Goal: Task Accomplishment & Management: Use online tool/utility

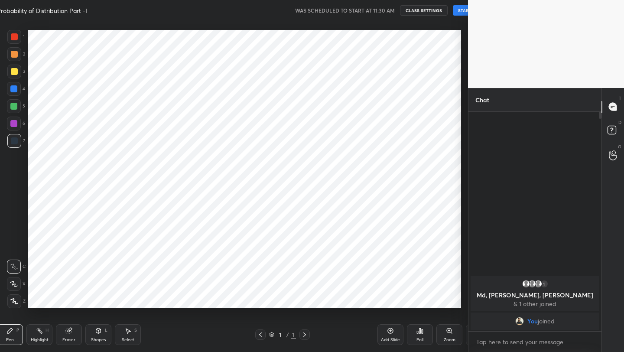
scroll to position [43064, 42927]
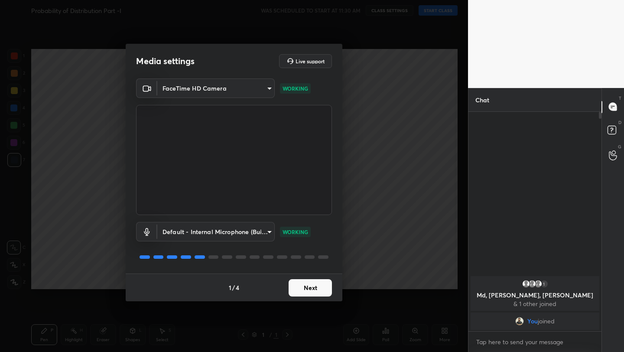
click at [313, 295] on button "Next" at bounding box center [310, 287] width 43 height 17
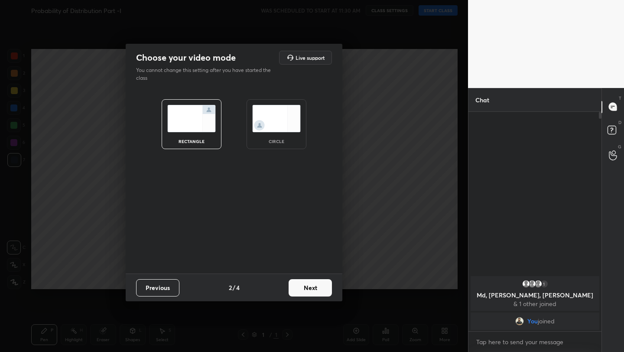
click at [313, 295] on button "Next" at bounding box center [310, 287] width 43 height 17
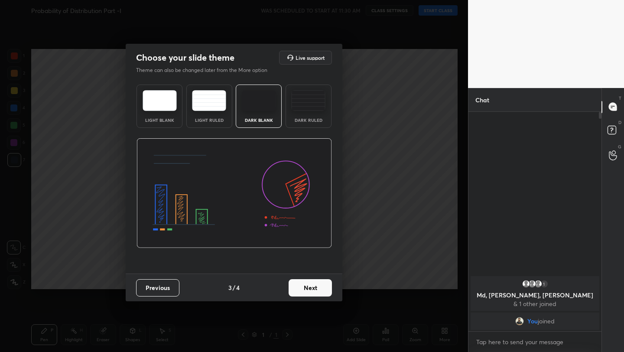
click at [313, 295] on button "Next" at bounding box center [310, 287] width 43 height 17
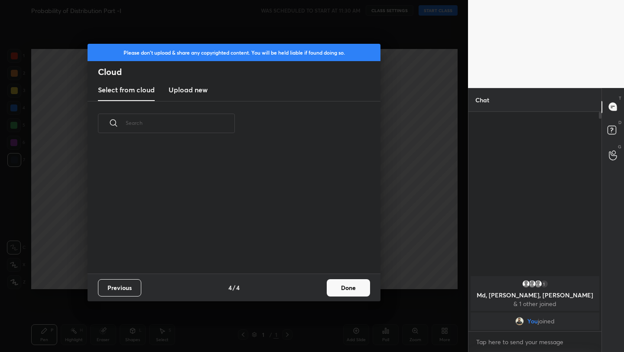
drag, startPoint x: 313, startPoint y: 295, endPoint x: 318, endPoint y: 295, distance: 5.2
click at [313, 295] on div "Previous 4 / 4 Done" at bounding box center [234, 288] width 293 height 28
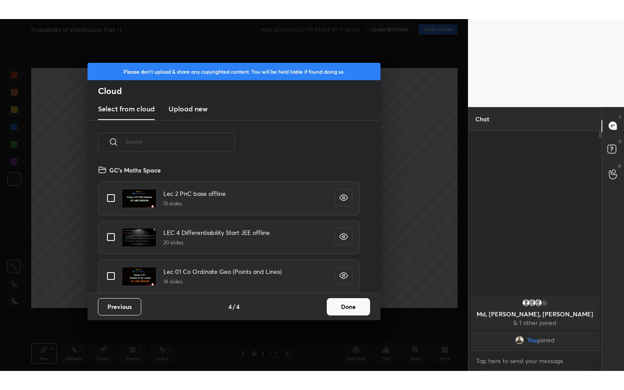
scroll to position [128, 278]
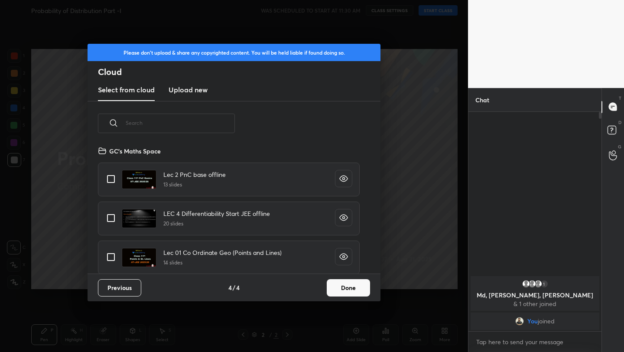
click at [338, 288] on button "Done" at bounding box center [348, 287] width 43 height 17
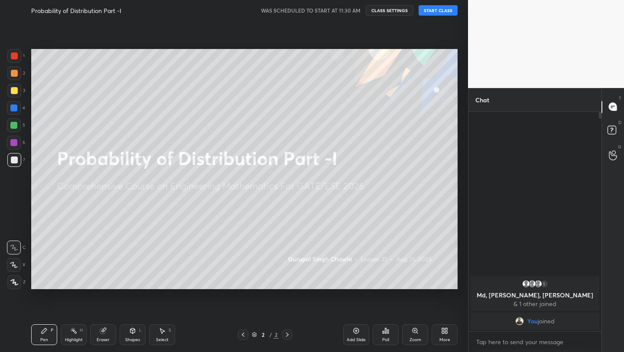
click at [440, 6] on button "START CLASS" at bounding box center [438, 10] width 39 height 10
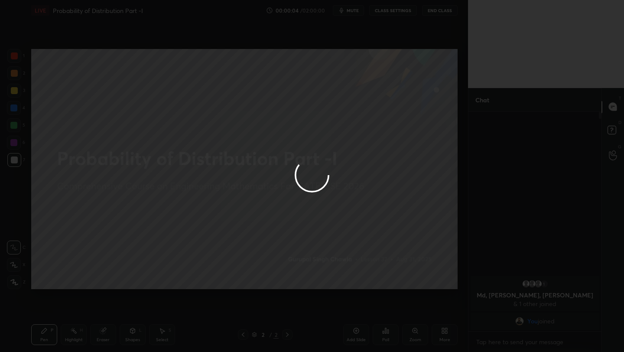
click at [356, 333] on div at bounding box center [312, 176] width 624 height 352
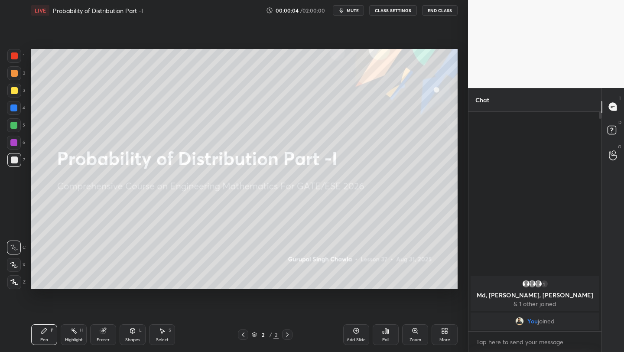
click at [356, 333] on icon at bounding box center [356, 330] width 7 height 7
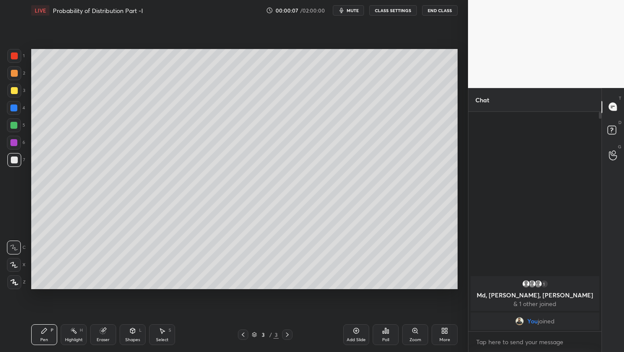
click at [441, 338] on div "More" at bounding box center [445, 340] width 11 height 4
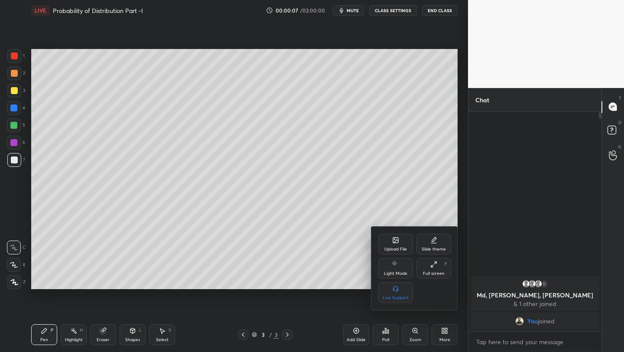
click at [431, 269] on div "Full screen F" at bounding box center [434, 268] width 35 height 21
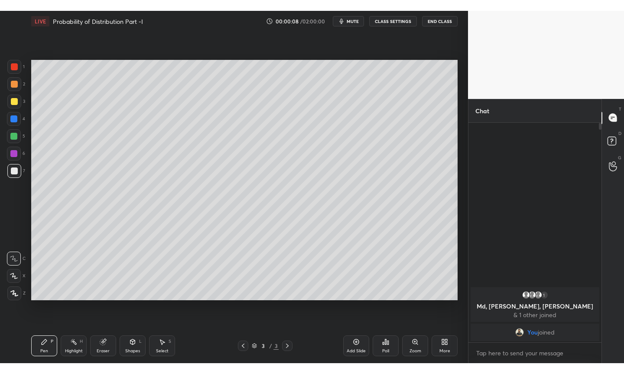
scroll to position [276, 131]
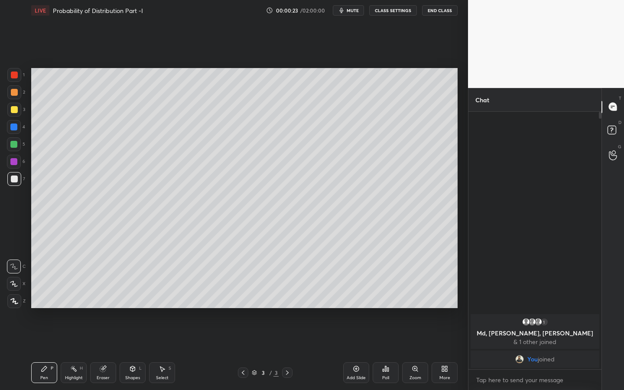
click at [345, 13] on icon "button" at bounding box center [341, 10] width 7 height 7
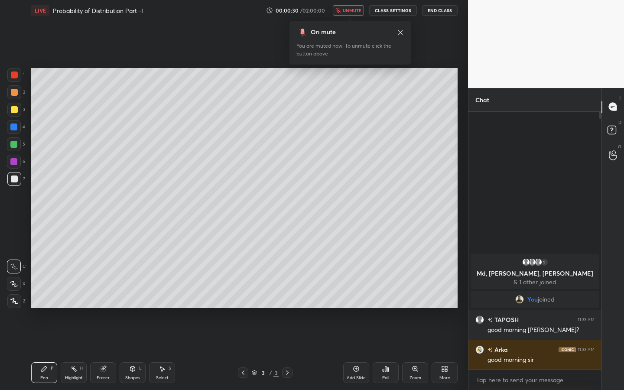
click at [401, 33] on icon at bounding box center [400, 32] width 7 height 7
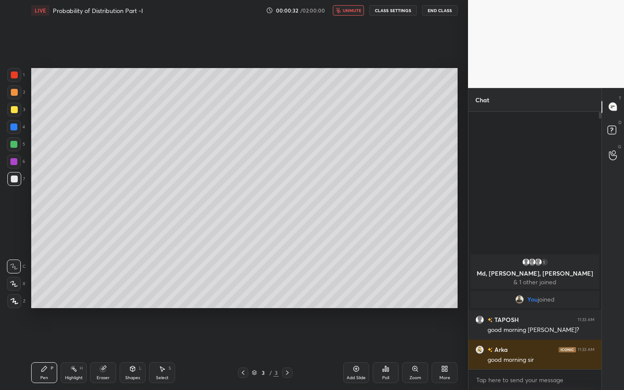
click at [350, 13] on button "unmute" at bounding box center [348, 10] width 31 height 10
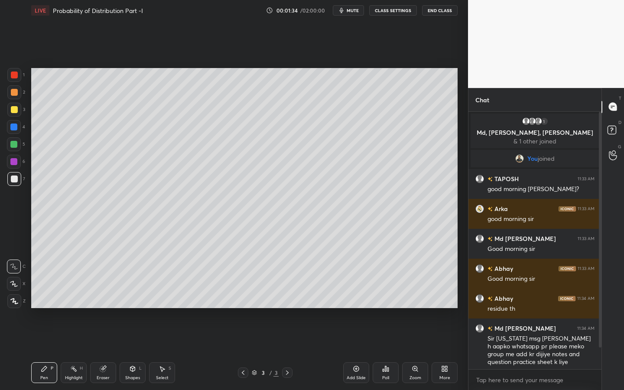
click at [438, 352] on div "More" at bounding box center [445, 372] width 26 height 21
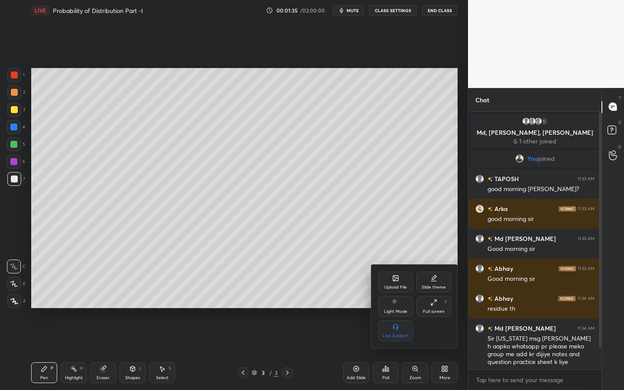
click at [428, 310] on div "Full screen" at bounding box center [434, 312] width 22 height 4
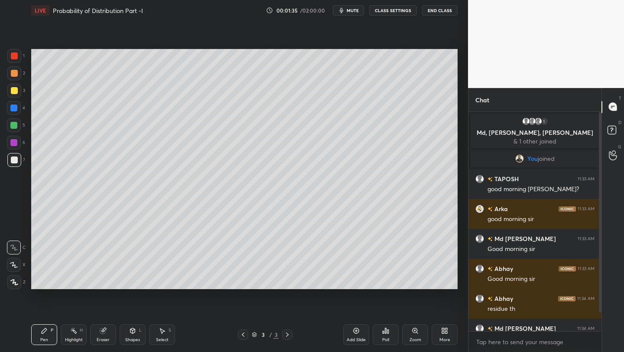
scroll to position [43064, 42927]
type textarea "x"
click at [442, 339] on div "More" at bounding box center [445, 340] width 11 height 4
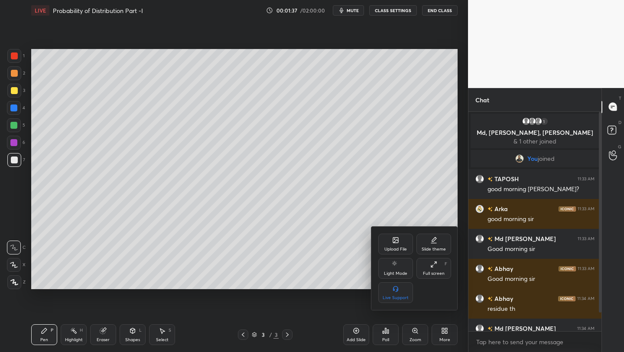
click at [393, 252] on div "Upload File" at bounding box center [396, 244] width 35 height 21
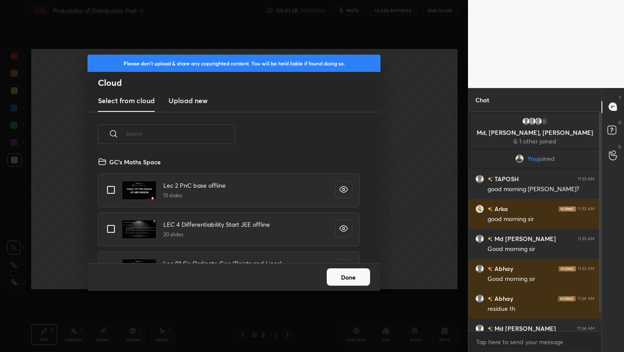
scroll to position [107, 278]
click at [190, 101] on h3 "Upload new" at bounding box center [188, 100] width 39 height 10
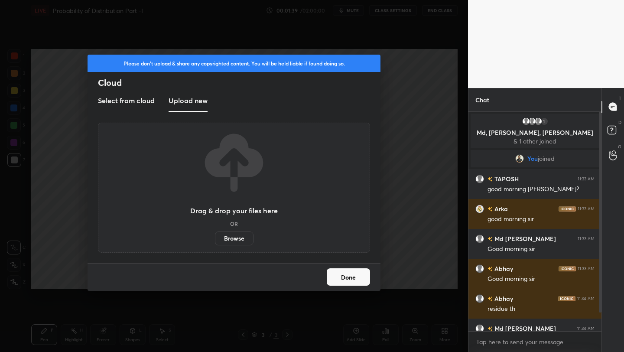
click at [234, 236] on label "Browse" at bounding box center [234, 239] width 39 height 14
click at [215, 236] on input "Browse" at bounding box center [215, 239] width 0 height 14
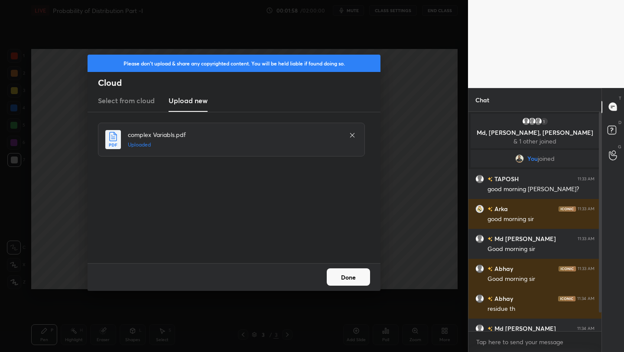
click at [347, 277] on button "Done" at bounding box center [348, 276] width 43 height 17
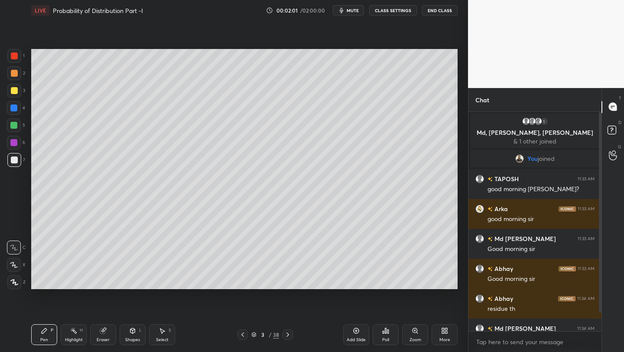
click at [255, 333] on icon at bounding box center [253, 334] width 5 height 5
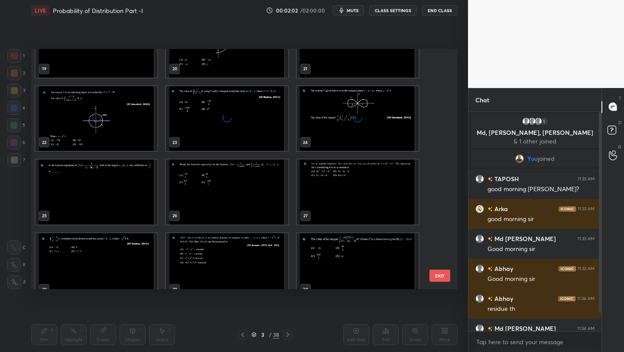
scroll to position [715, 0]
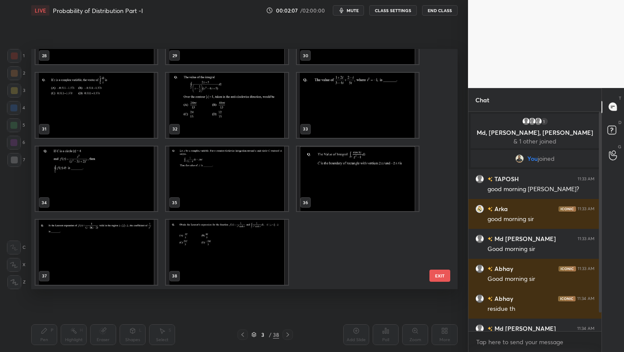
click at [218, 93] on img "grid" at bounding box center [227, 105] width 122 height 65
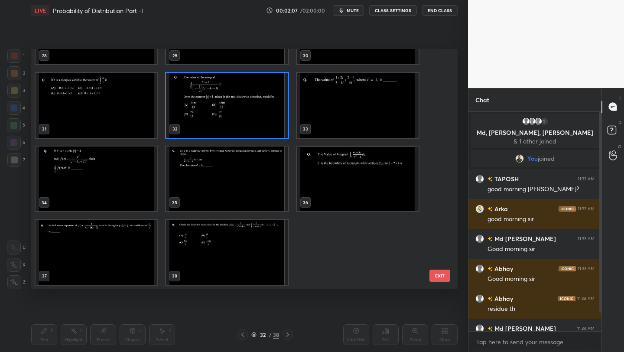
click at [218, 93] on img "grid" at bounding box center [227, 105] width 122 height 65
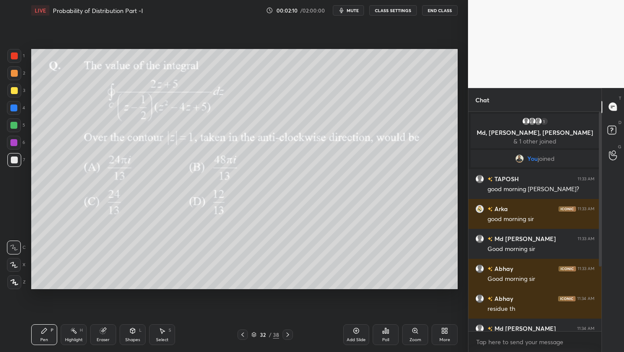
click at [388, 338] on div "Poll" at bounding box center [385, 340] width 7 height 4
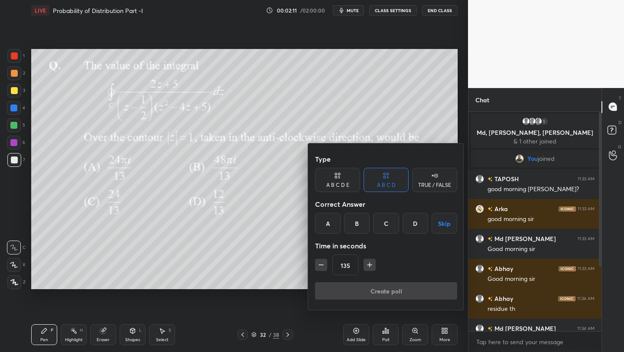
click at [371, 266] on icon "button" at bounding box center [370, 265] width 9 height 9
type input "195"
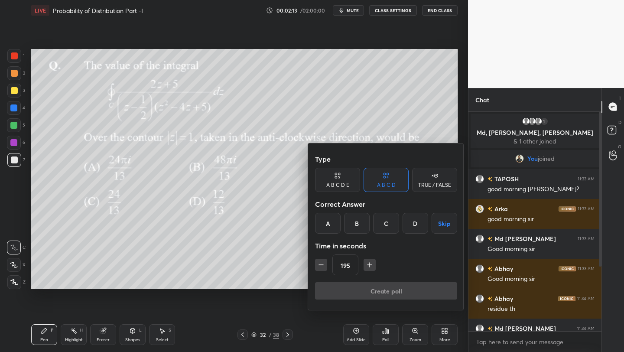
click at [447, 222] on button "Skip" at bounding box center [445, 223] width 26 height 21
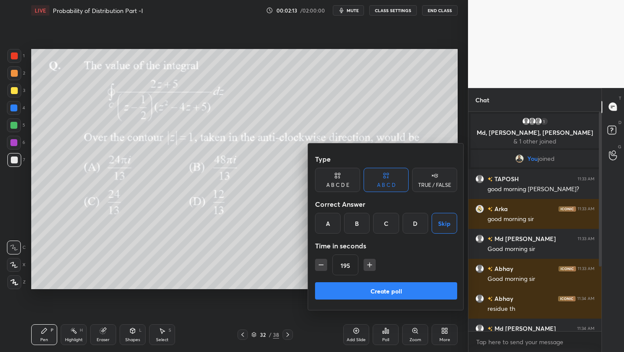
click at [391, 288] on button "Create poll" at bounding box center [386, 290] width 142 height 17
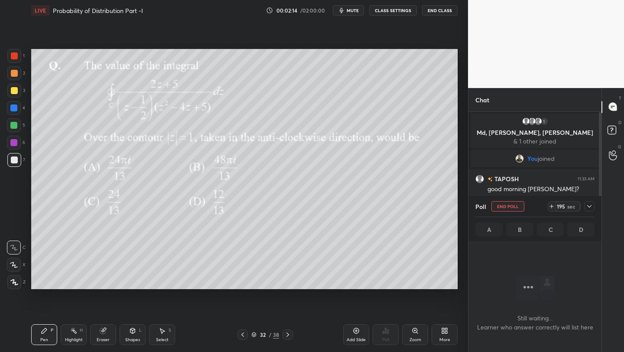
scroll to position [193, 131]
click at [355, 14] on button "mute" at bounding box center [348, 10] width 31 height 10
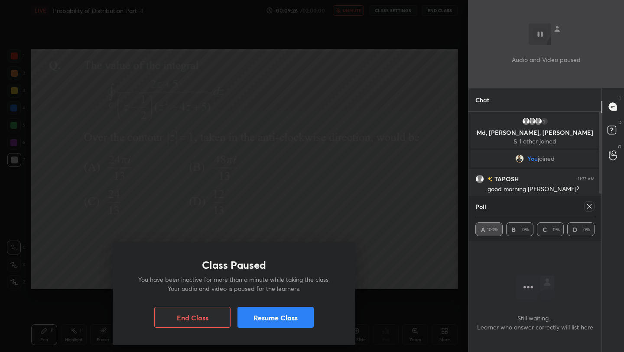
click at [264, 316] on button "Resume Class" at bounding box center [276, 317] width 76 height 21
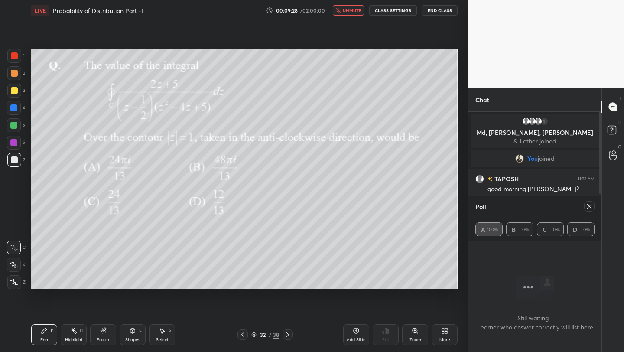
click at [591, 208] on icon at bounding box center [590, 206] width 4 height 4
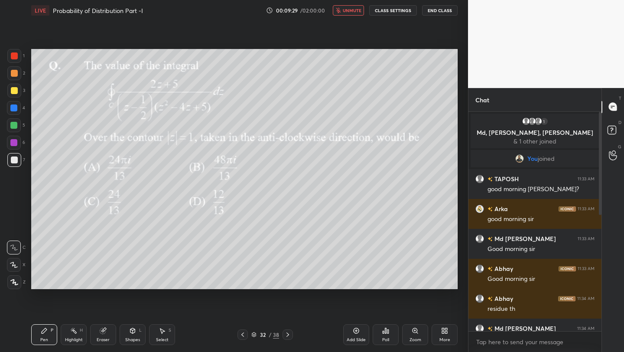
scroll to position [238, 131]
click at [349, 10] on span "unmute" at bounding box center [352, 10] width 19 height 6
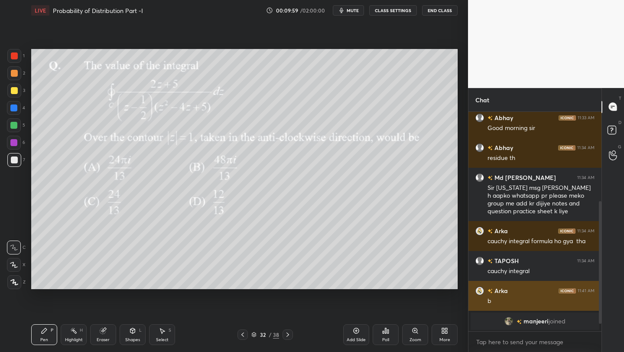
scroll to position [181, 0]
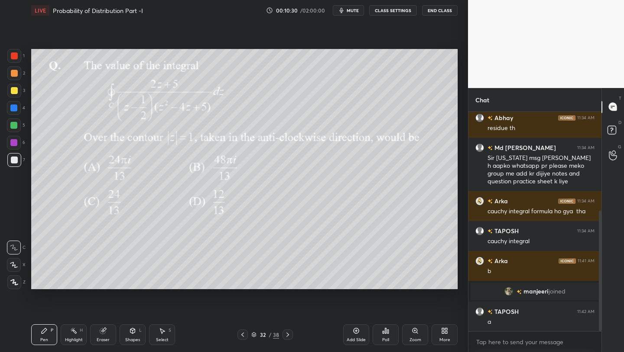
drag, startPoint x: 15, startPoint y: 266, endPoint x: 27, endPoint y: 251, distance: 19.4
click at [18, 265] on div at bounding box center [14, 265] width 14 height 14
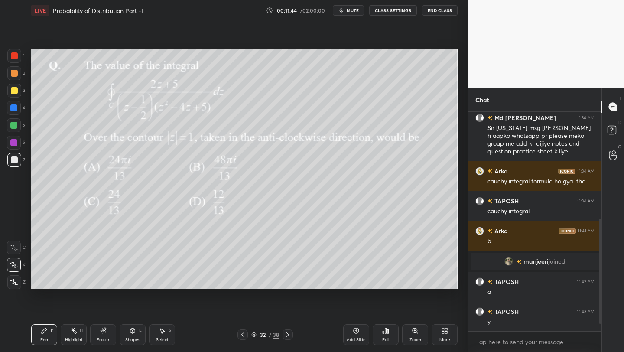
scroll to position [241, 0]
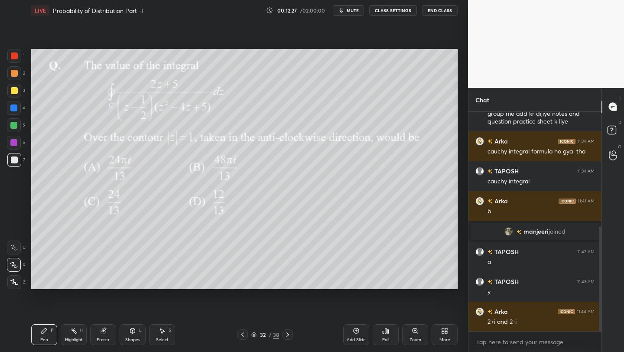
drag, startPoint x: 11, startPoint y: 143, endPoint x: 24, endPoint y: 139, distance: 14.0
click at [14, 143] on div at bounding box center [13, 142] width 7 height 7
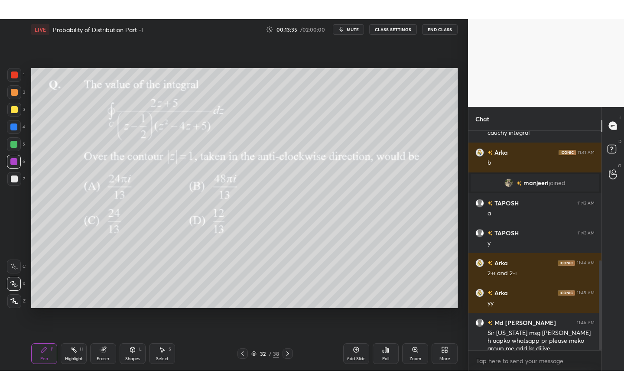
scroll to position [317, 0]
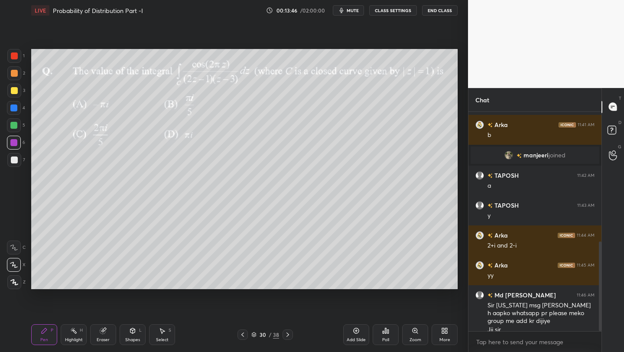
click at [438, 332] on div "More" at bounding box center [445, 334] width 26 height 21
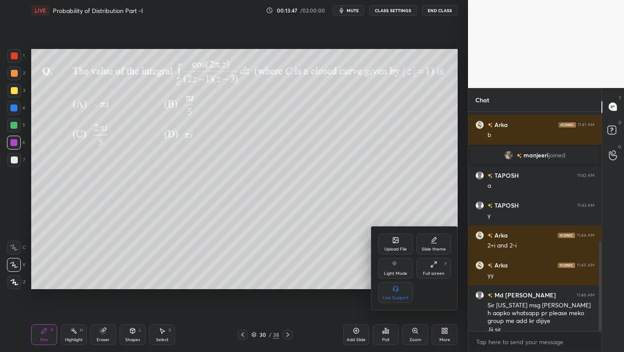
click at [434, 269] on div "Full screen F" at bounding box center [434, 268] width 35 height 21
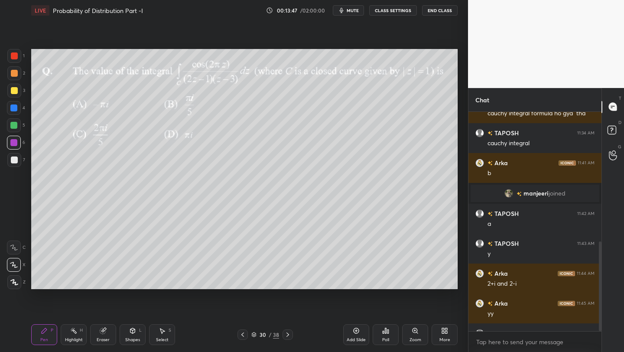
type textarea "x"
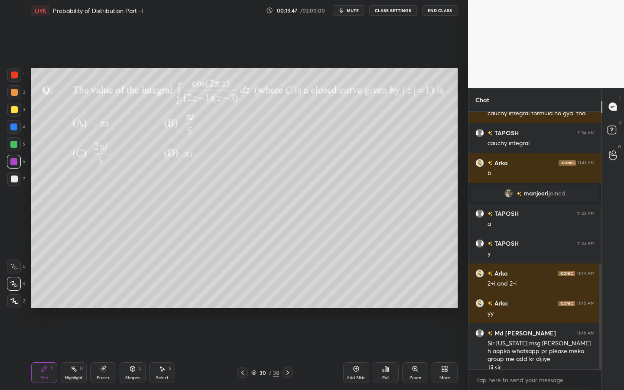
scroll to position [279, 0]
click at [15, 74] on div at bounding box center [14, 75] width 7 height 7
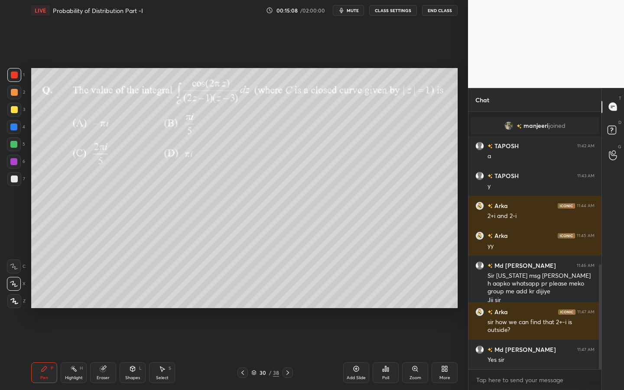
scroll to position [376, 0]
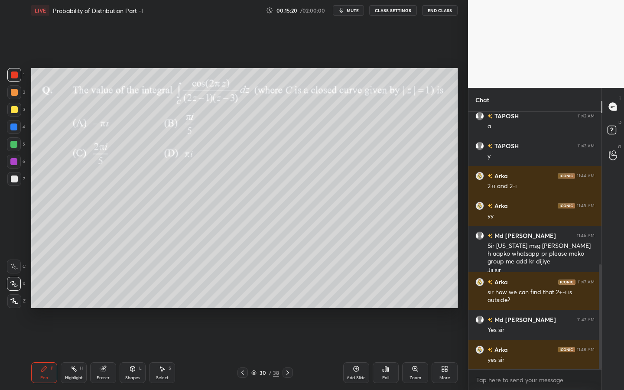
click at [15, 145] on div at bounding box center [13, 144] width 7 height 7
click at [353, 10] on span "mute" at bounding box center [353, 10] width 12 height 6
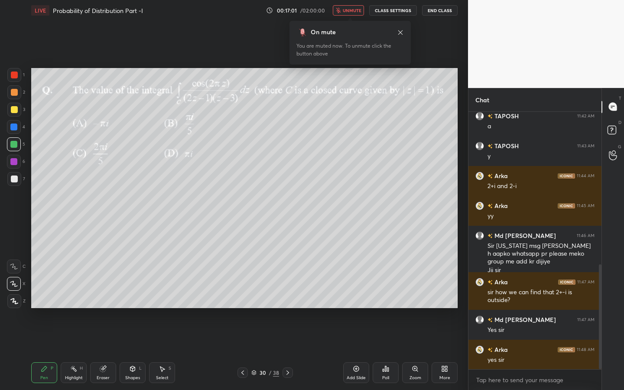
click at [353, 9] on span "unmute" at bounding box center [352, 10] width 19 height 6
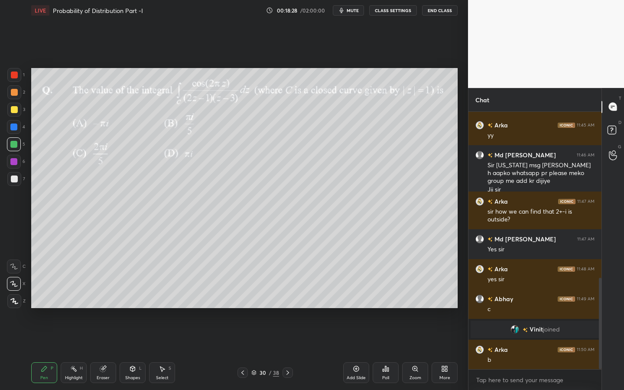
scroll to position [470, 0]
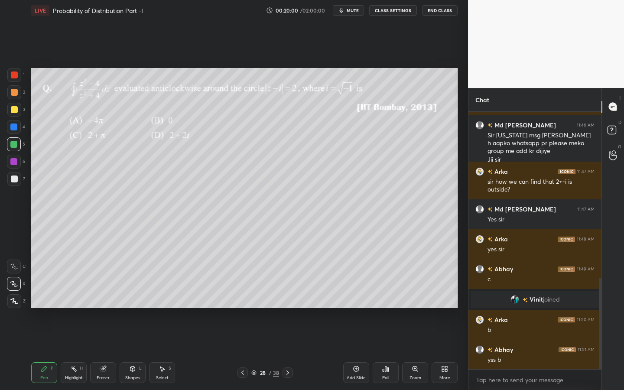
click at [19, 110] on div at bounding box center [14, 110] width 14 height 14
click at [13, 149] on div at bounding box center [14, 144] width 14 height 14
click at [14, 183] on div at bounding box center [14, 179] width 14 height 14
click at [13, 182] on div at bounding box center [14, 179] width 7 height 7
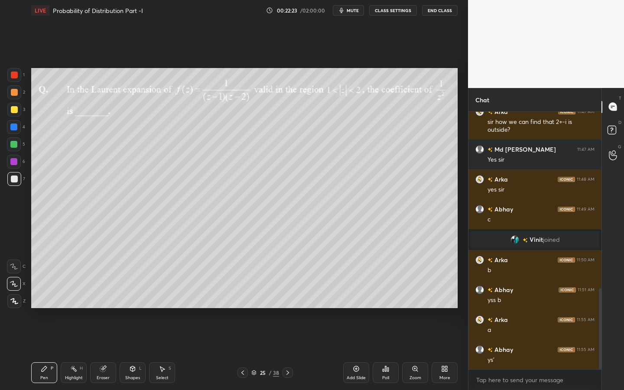
scroll to position [560, 0]
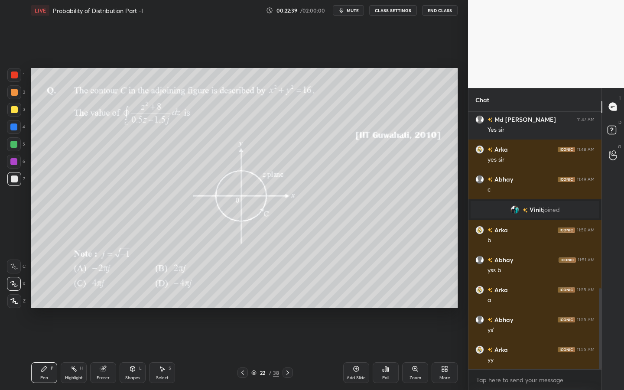
click at [14, 95] on div at bounding box center [14, 92] width 7 height 7
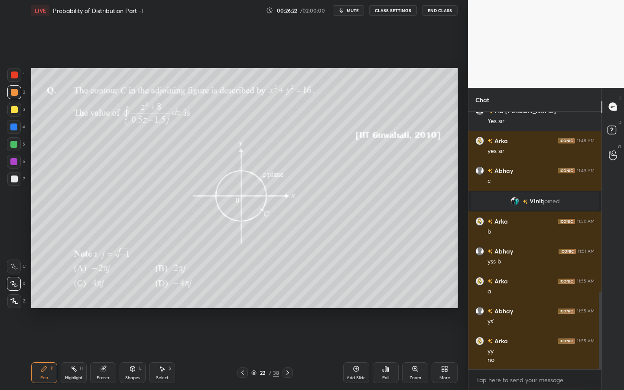
scroll to position [599, 0]
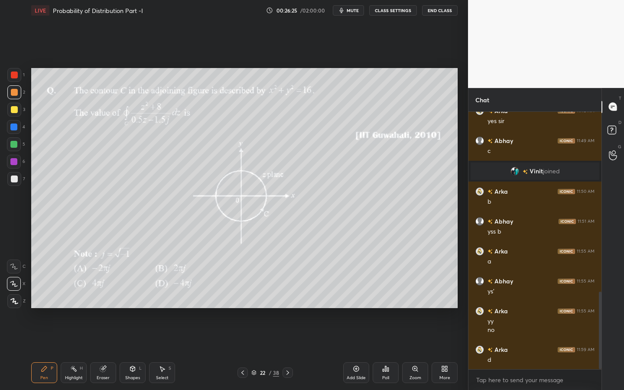
click at [353, 10] on button "mute" at bounding box center [348, 10] width 31 height 10
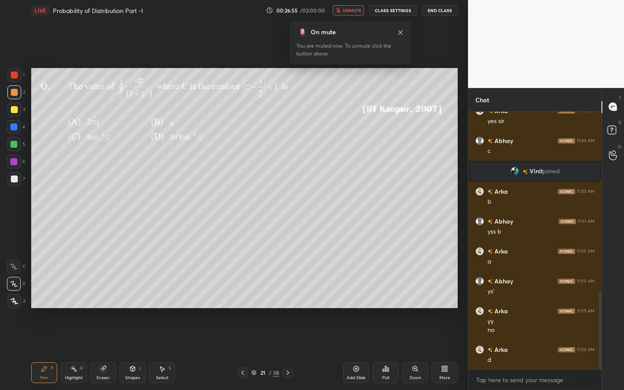
drag, startPoint x: 288, startPoint y: 373, endPoint x: 287, endPoint y: 367, distance: 6.6
click at [287, 352] on icon at bounding box center [287, 372] width 7 height 7
click at [351, 16] on div "On mute You are muted now. To unmute click the button above" at bounding box center [350, 40] width 121 height 49
click at [354, 12] on span "unmute" at bounding box center [352, 10] width 19 height 6
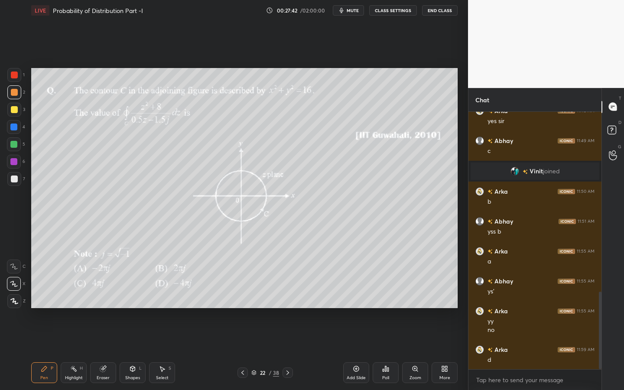
click at [242, 352] on icon at bounding box center [242, 372] width 7 height 7
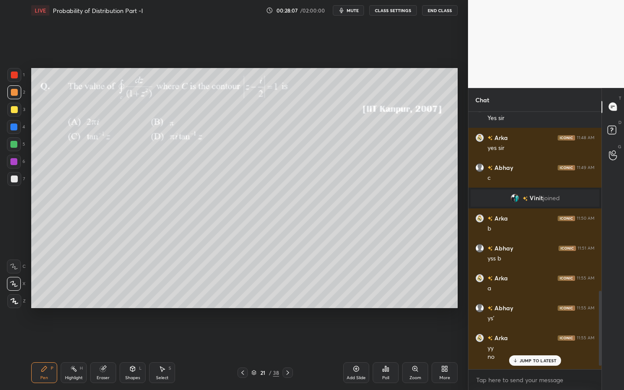
drag, startPoint x: 599, startPoint y: 300, endPoint x: 598, endPoint y: 284, distance: 16.6
click at [598, 284] on div at bounding box center [599, 241] width 5 height 258
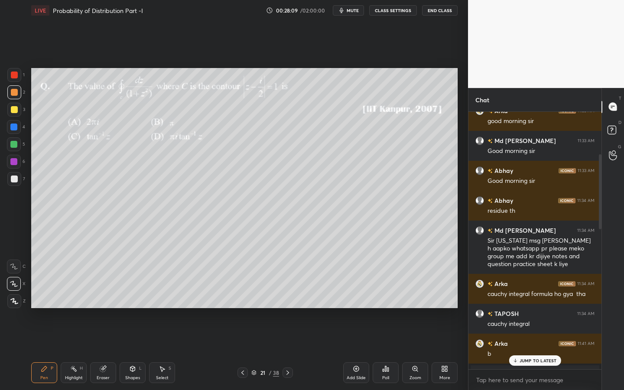
scroll to position [0, 0]
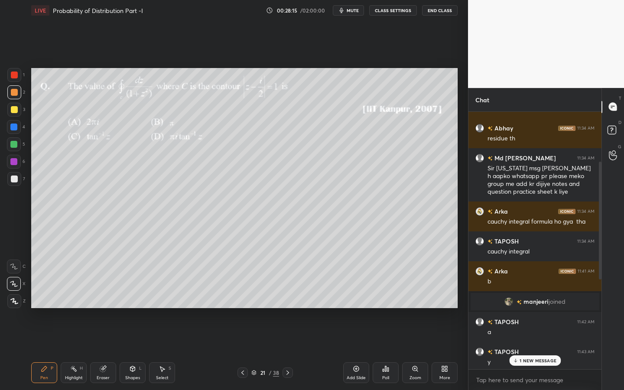
drag, startPoint x: 600, startPoint y: 289, endPoint x: 591, endPoint y: 111, distance: 178.0
click at [591, 112] on div "Md [PERSON_NAME] 11:33 AM Good morning [PERSON_NAME] 11:33 AM Good morning sir …" at bounding box center [535, 241] width 133 height 258
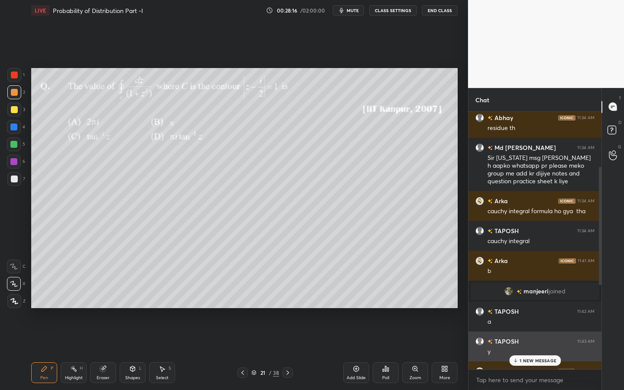
click at [539, 352] on div "Abhay 11:33 AM Good morning [PERSON_NAME] 11:34 AM residue th Md [PERSON_NAME] …" at bounding box center [535, 241] width 133 height 258
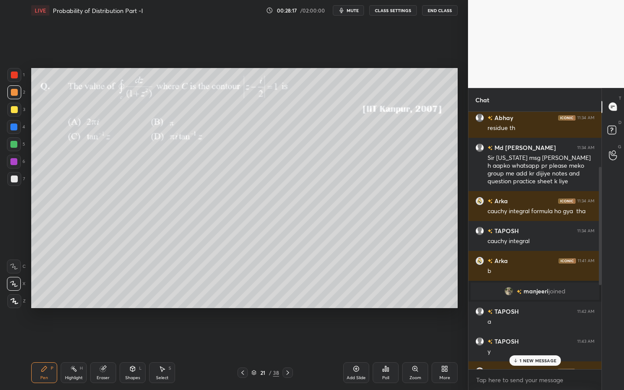
click at [539, 352] on p "1 NEW MESSAGE" at bounding box center [538, 360] width 37 height 5
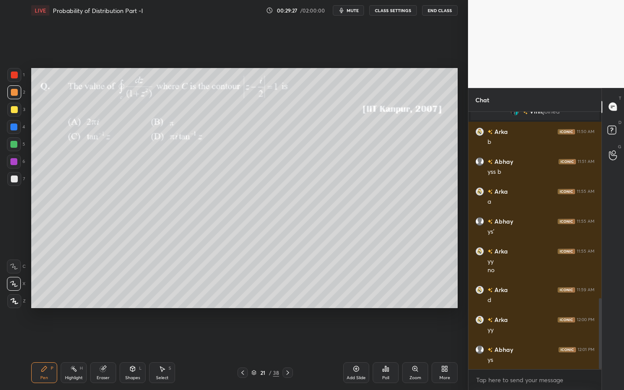
scroll to position [705, 0]
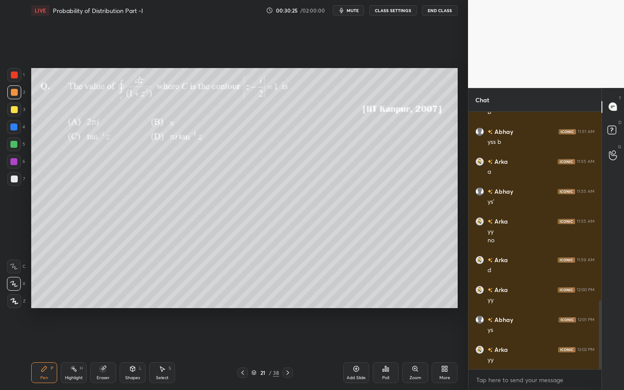
click at [16, 183] on div at bounding box center [14, 179] width 14 height 14
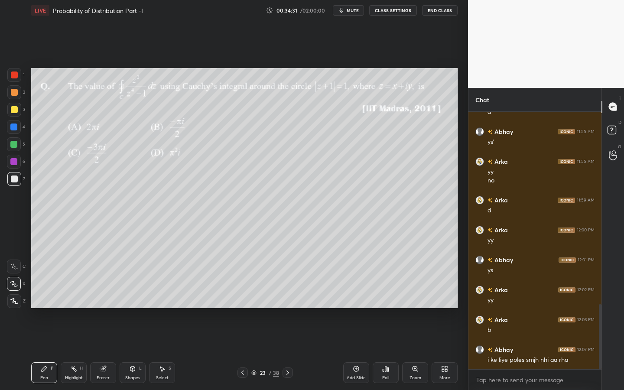
click at [136, 352] on div "Shapes" at bounding box center [132, 378] width 15 height 4
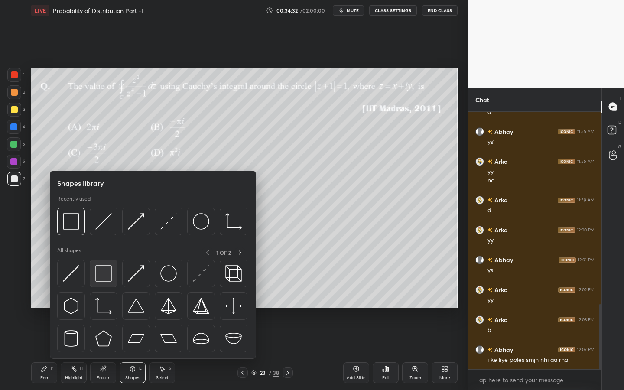
click at [102, 276] on img at bounding box center [103, 273] width 16 height 16
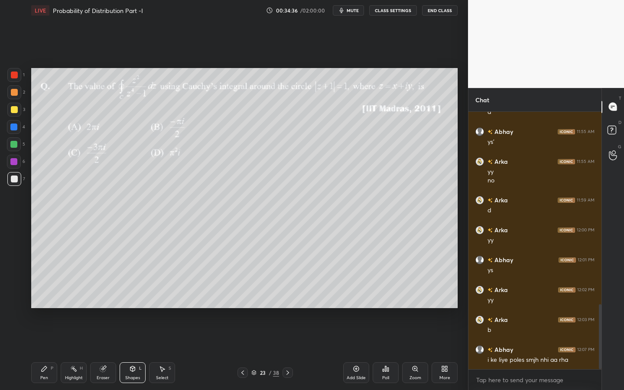
click at [42, 352] on div "Pen P" at bounding box center [44, 372] width 26 height 21
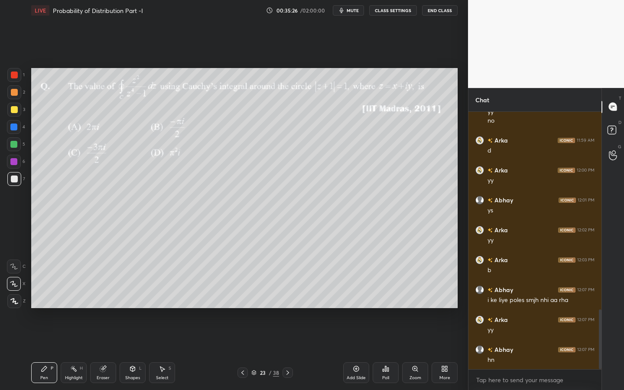
scroll to position [855, 0]
drag, startPoint x: 114, startPoint y: 371, endPoint x: 111, endPoint y: 366, distance: 5.3
click at [111, 352] on div "Eraser" at bounding box center [103, 372] width 26 height 21
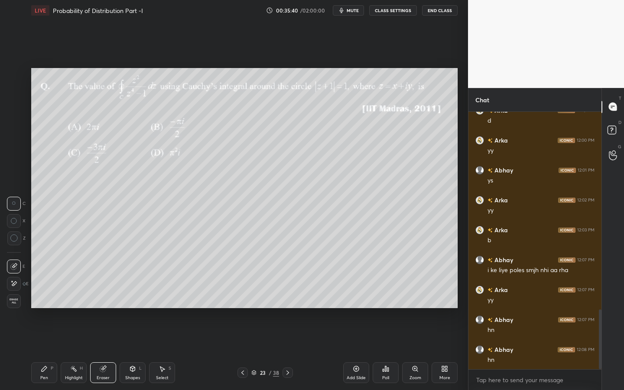
click at [130, 352] on icon at bounding box center [132, 369] width 7 height 7
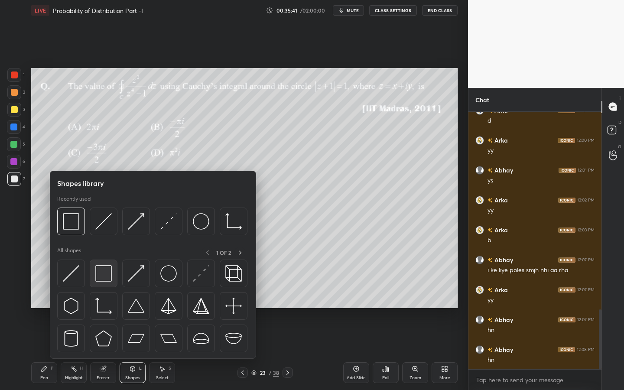
click at [98, 273] on img at bounding box center [103, 273] width 16 height 16
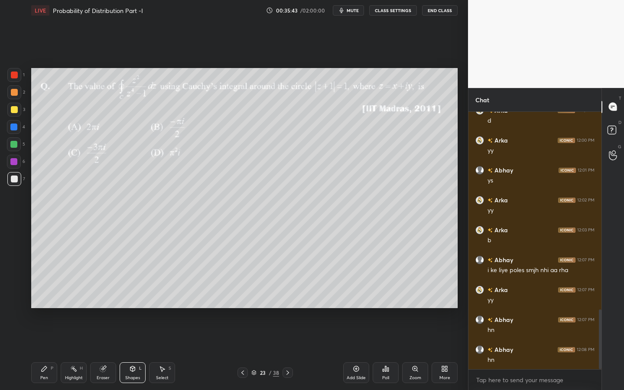
scroll to position [863, 0]
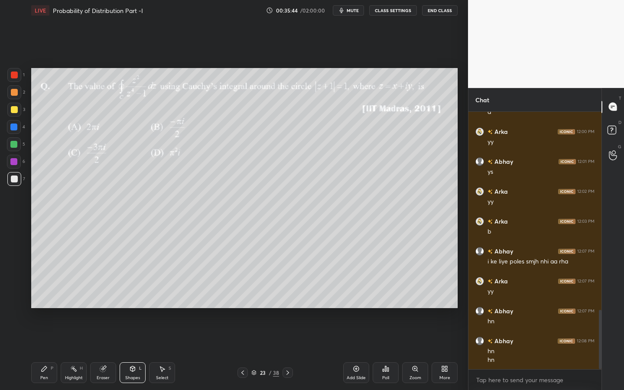
drag, startPoint x: 36, startPoint y: 371, endPoint x: 48, endPoint y: 366, distance: 13.3
click at [38, 352] on div "Pen P" at bounding box center [44, 372] width 26 height 21
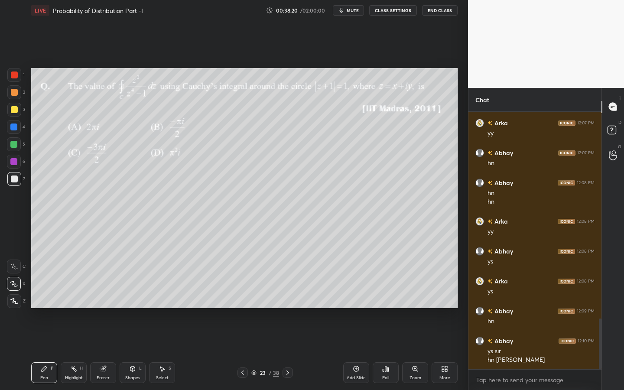
scroll to position [1051, 0]
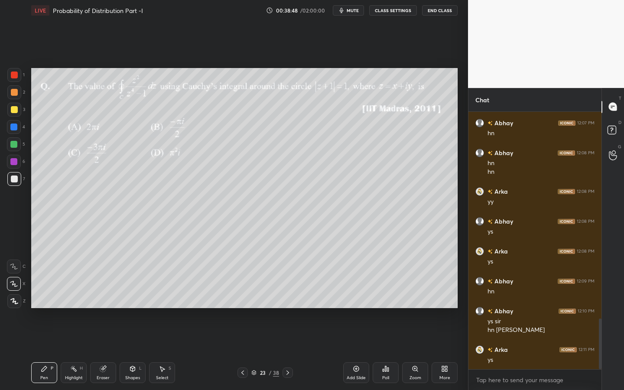
click at [16, 80] on div at bounding box center [14, 75] width 14 height 14
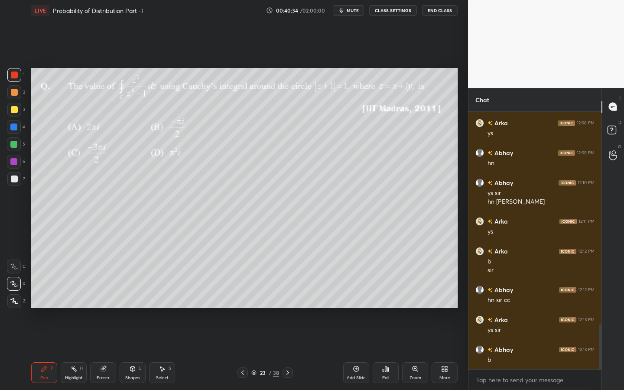
scroll to position [1210, 0]
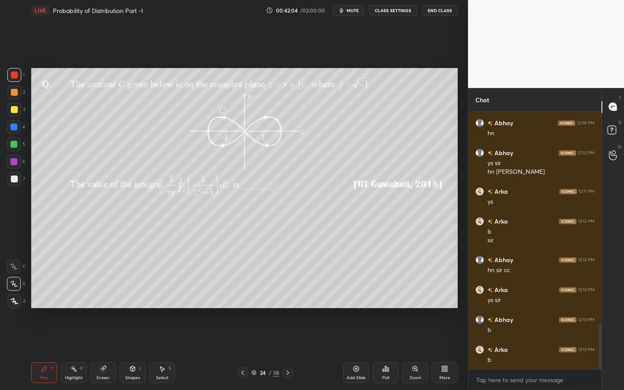
click at [14, 94] on div at bounding box center [14, 92] width 7 height 7
click at [15, 160] on div at bounding box center [13, 161] width 7 height 7
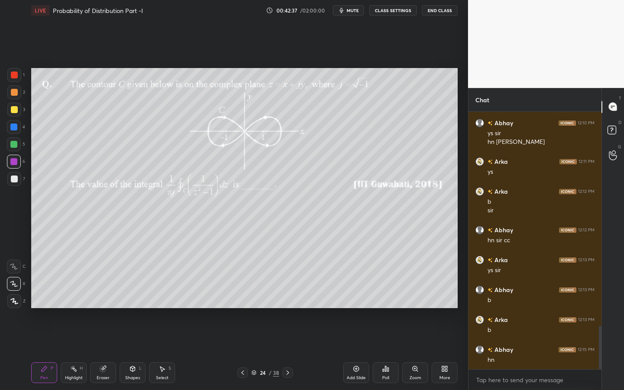
scroll to position [1270, 0]
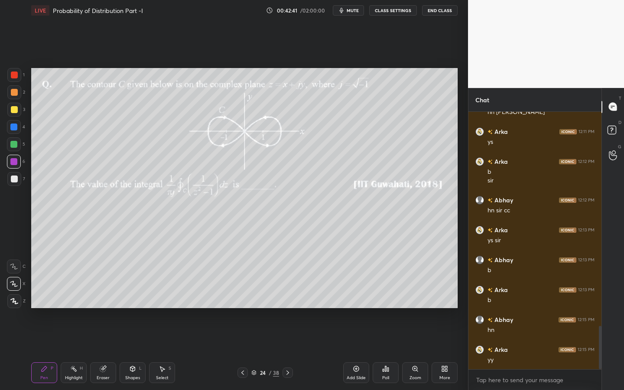
drag, startPoint x: 12, startPoint y: 129, endPoint x: 24, endPoint y: 125, distance: 12.3
click at [15, 129] on div at bounding box center [13, 127] width 7 height 7
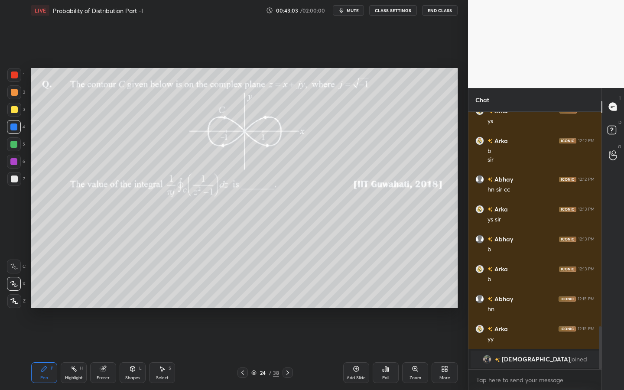
drag, startPoint x: 16, startPoint y: 111, endPoint x: 28, endPoint y: 108, distance: 12.5
click at [16, 111] on div at bounding box center [14, 109] width 7 height 7
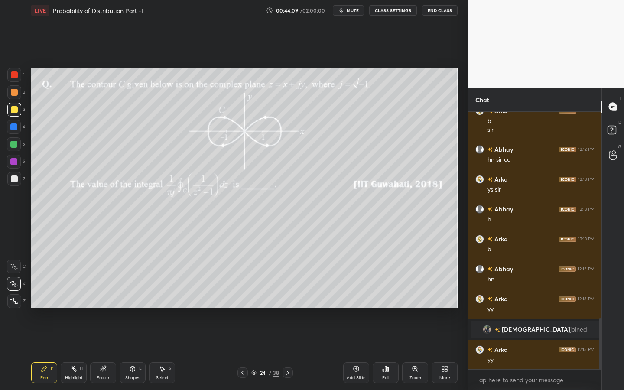
drag, startPoint x: 16, startPoint y: 181, endPoint x: 27, endPoint y: 178, distance: 11.3
click at [14, 182] on div at bounding box center [14, 179] width 14 height 14
click at [16, 180] on div at bounding box center [14, 179] width 7 height 7
click at [19, 179] on div at bounding box center [14, 179] width 14 height 14
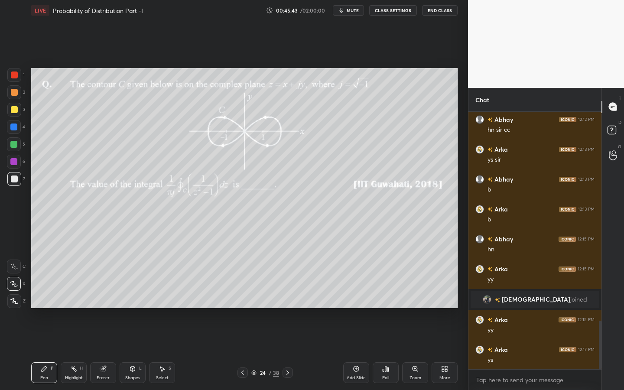
scroll to position [1106, 0]
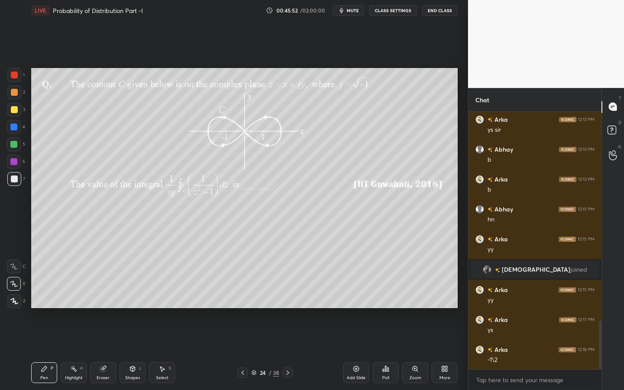
click at [101, 309] on div "Setting up your live class Poll for secs No correct answer Start poll" at bounding box center [245, 188] width 434 height 335
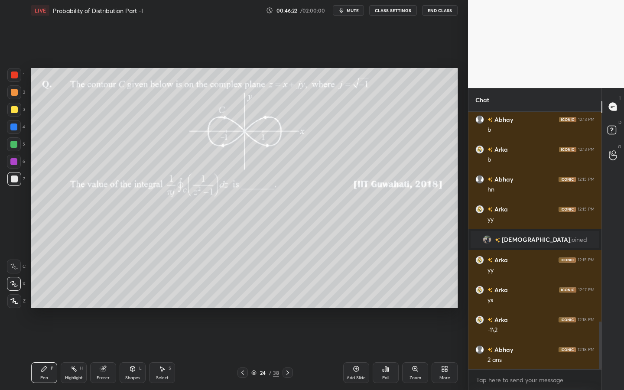
click at [287, 352] on icon at bounding box center [287, 372] width 7 height 7
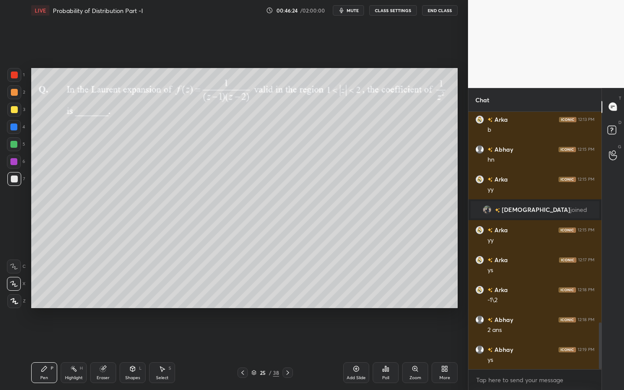
drag, startPoint x: 245, startPoint y: 372, endPoint x: 261, endPoint y: 366, distance: 17.7
click at [245, 352] on icon at bounding box center [242, 372] width 7 height 7
click at [383, 352] on div "Poll" at bounding box center [386, 372] width 26 height 21
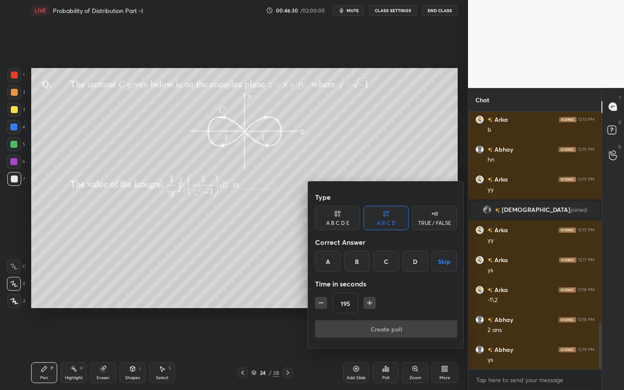
click at [251, 352] on div at bounding box center [312, 195] width 624 height 390
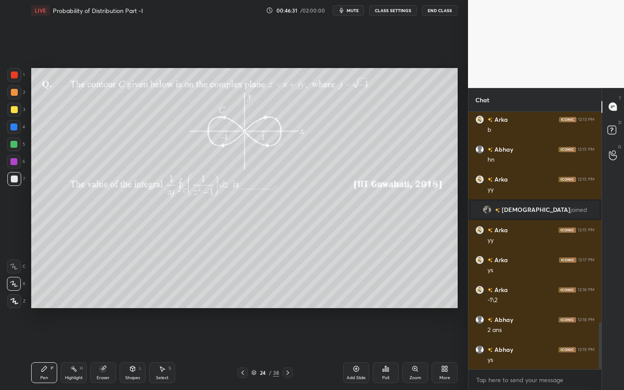
click at [254, 352] on div "24 / 38" at bounding box center [265, 373] width 28 height 8
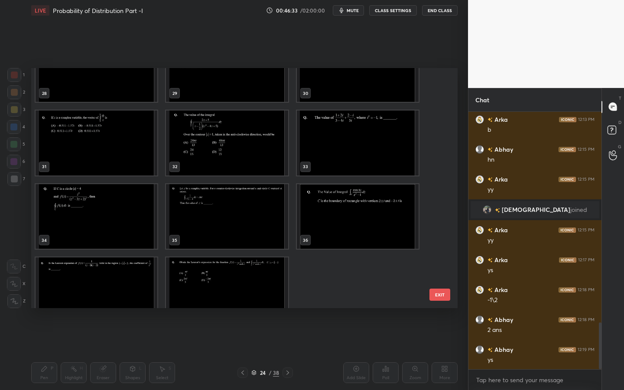
scroll to position [715, 0]
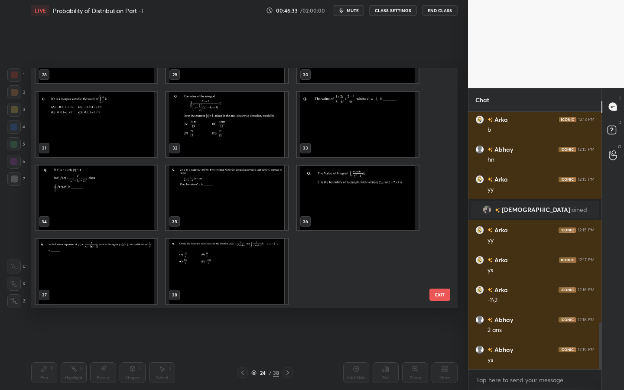
click at [443, 274] on div "28 29 30 31 32 33 34 35 36 37 38 EXIT" at bounding box center [244, 188] width 427 height 240
click at [248, 279] on img "grid" at bounding box center [227, 271] width 122 height 65
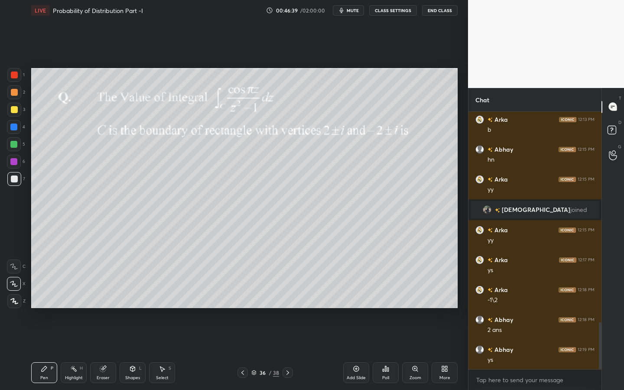
click at [20, 74] on div "1" at bounding box center [15, 75] width 17 height 14
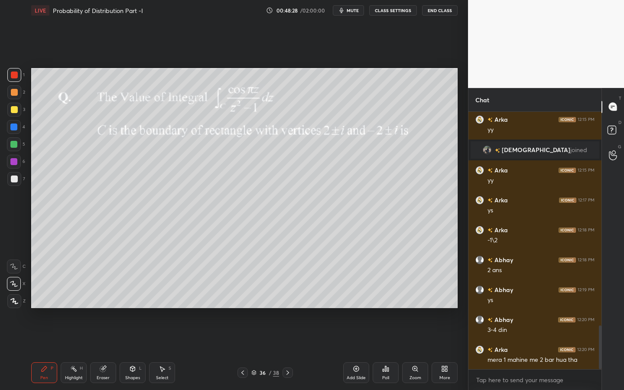
scroll to position [1255, 0]
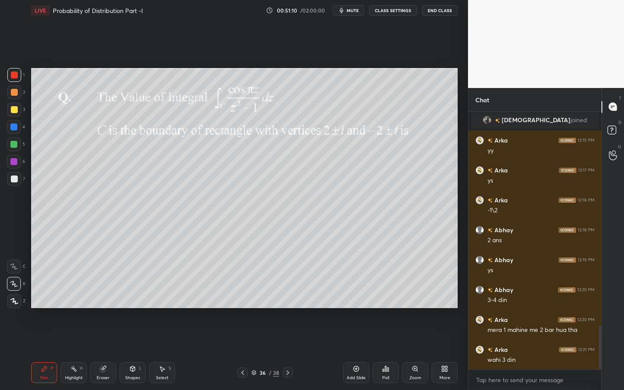
click at [353, 10] on span "mute" at bounding box center [353, 10] width 12 height 6
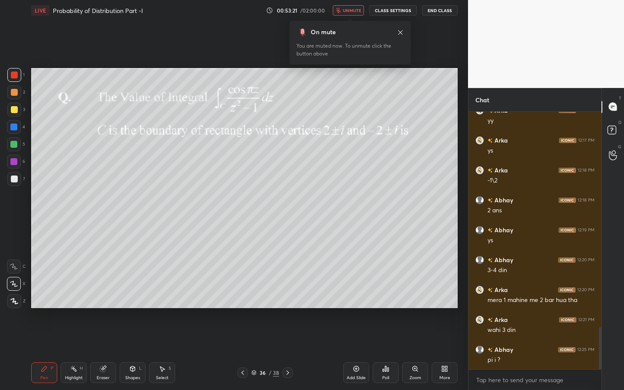
scroll to position [1315, 0]
click at [352, 10] on span "unmute" at bounding box center [352, 10] width 19 height 6
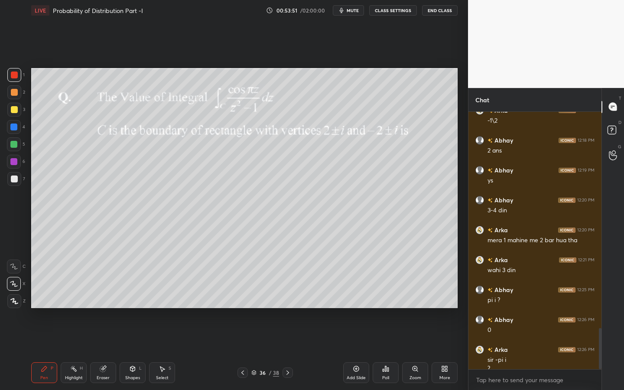
scroll to position [1354, 0]
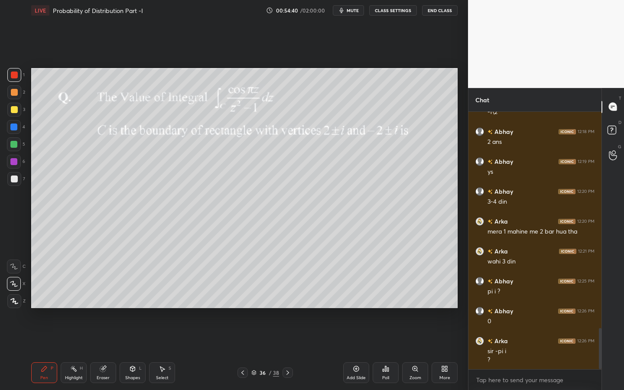
click at [133, 352] on div "Shapes L" at bounding box center [133, 372] width 26 height 21
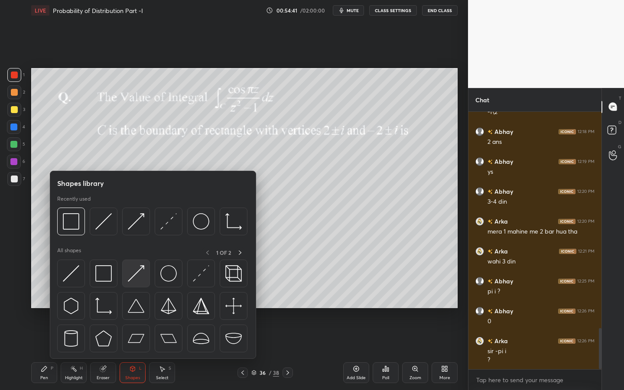
click at [134, 276] on img at bounding box center [136, 273] width 16 height 16
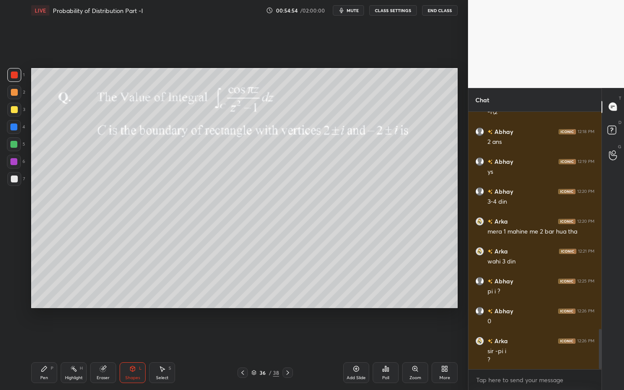
scroll to position [1384, 0]
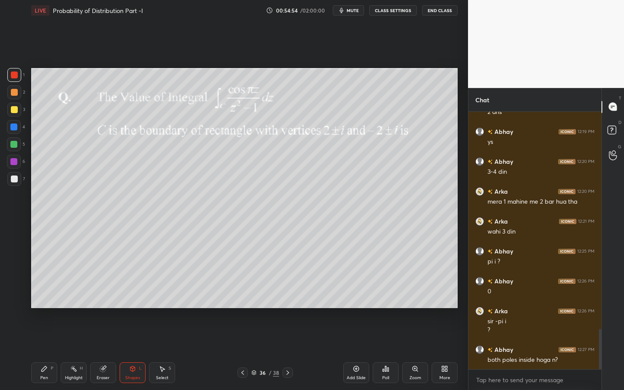
drag, startPoint x: 121, startPoint y: 375, endPoint x: 139, endPoint y: 318, distance: 59.0
click at [121, 352] on div "Shapes L" at bounding box center [133, 372] width 26 height 21
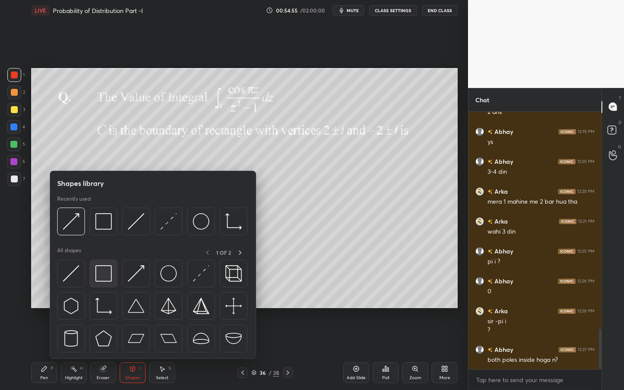
click at [107, 278] on img at bounding box center [103, 273] width 16 height 16
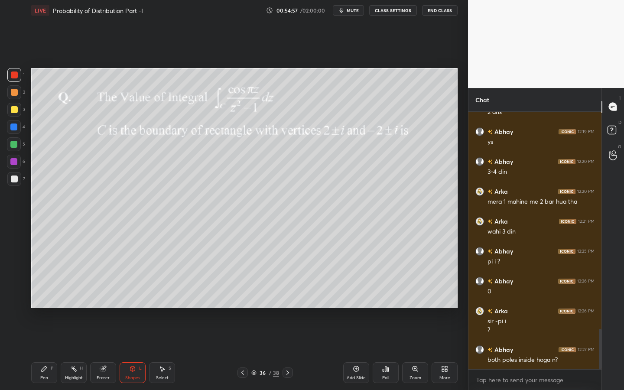
click at [18, 182] on div at bounding box center [14, 179] width 14 height 14
drag, startPoint x: 46, startPoint y: 374, endPoint x: 47, endPoint y: 367, distance: 7.4
click at [45, 352] on div "Pen P" at bounding box center [44, 372] width 26 height 21
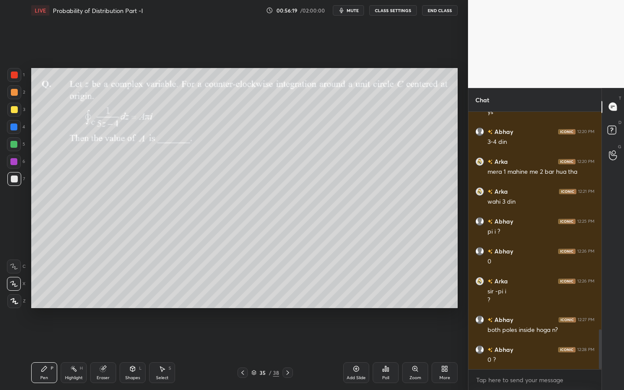
click at [16, 110] on div at bounding box center [14, 109] width 7 height 7
click at [385, 352] on div "Poll" at bounding box center [386, 373] width 26 height 49
click at [388, 352] on icon at bounding box center [388, 370] width 1 height 4
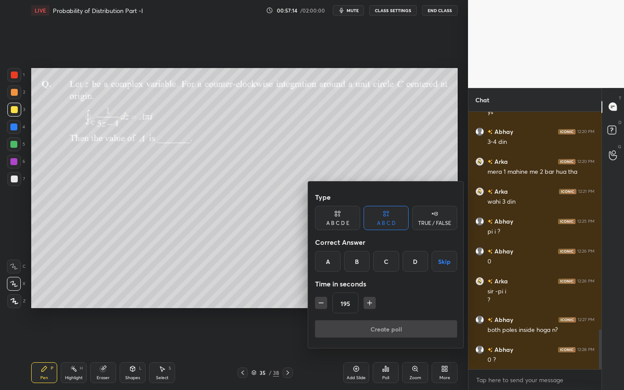
drag, startPoint x: 318, startPoint y: 297, endPoint x: 323, endPoint y: 300, distance: 6.4
click at [320, 300] on button "button" at bounding box center [321, 303] width 12 height 12
click at [320, 301] on icon "button" at bounding box center [321, 303] width 9 height 9
click at [320, 302] on icon "button" at bounding box center [321, 303] width 9 height 9
click at [321, 300] on icon "button" at bounding box center [321, 303] width 9 height 9
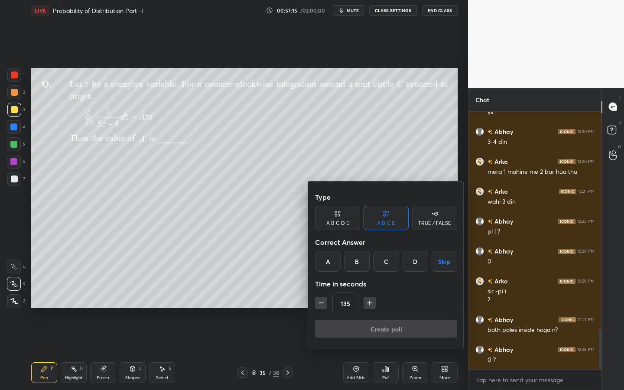
click at [322, 299] on icon "button" at bounding box center [321, 303] width 9 height 9
type input "120"
click at [448, 264] on button "Skip" at bounding box center [445, 261] width 26 height 21
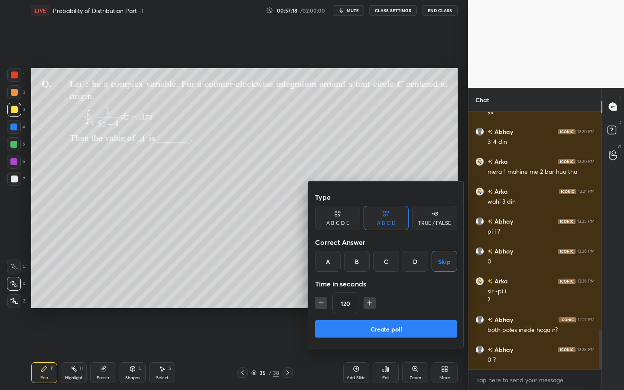
click at [433, 333] on button "Create poll" at bounding box center [386, 328] width 142 height 17
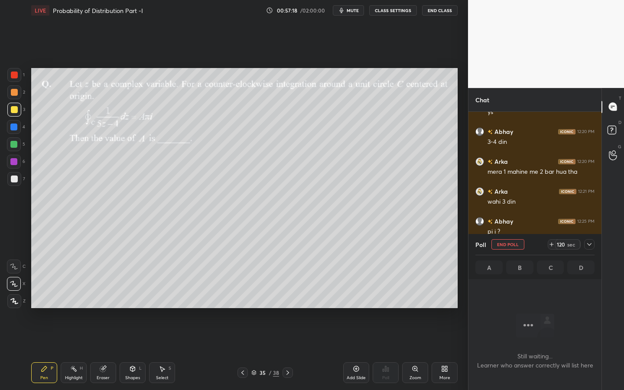
scroll to position [231, 131]
click at [349, 6] on button "mute" at bounding box center [348, 10] width 31 height 10
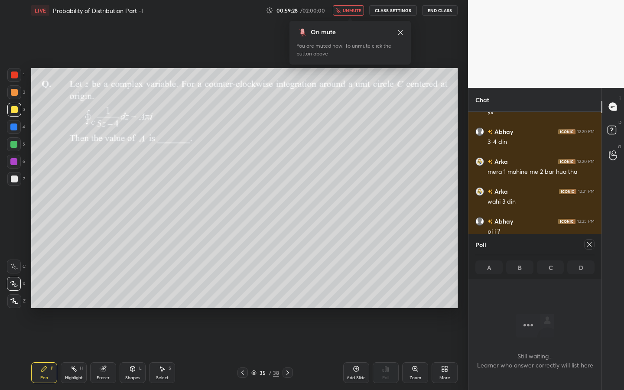
drag, startPoint x: 361, startPoint y: 5, endPoint x: 362, endPoint y: 10, distance: 5.1
click at [359, 10] on div "LIVE Probability of Distribution Part -I 00:59:28 / 02:00:00 unmute CLASS SETTI…" at bounding box center [244, 10] width 427 height 21
click at [357, 9] on span "unmute" at bounding box center [352, 10] width 19 height 6
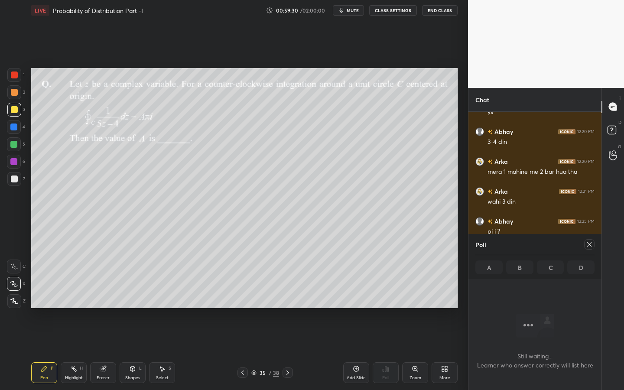
click at [590, 244] on icon at bounding box center [590, 244] width 4 height 4
type textarea "x"
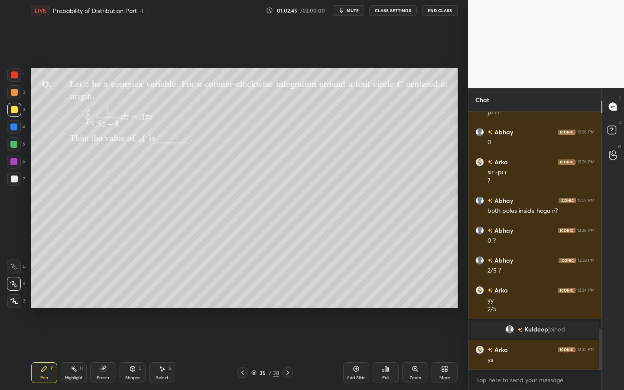
scroll to position [1367, 0]
click at [358, 14] on button "mute" at bounding box center [348, 10] width 31 height 10
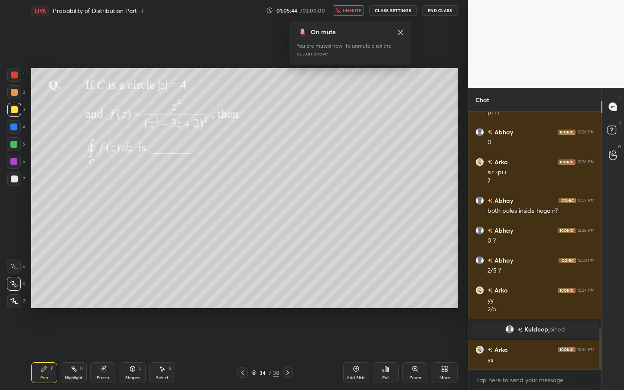
drag, startPoint x: 355, startPoint y: 4, endPoint x: 363, endPoint y: 3, distance: 8.7
click at [355, 6] on div "LIVE Probability of Distribution Part -I 01:05:44 / 02:00:00 unmute CLASS SETTI…" at bounding box center [244, 10] width 427 height 21
drag, startPoint x: 355, startPoint y: 10, endPoint x: 359, endPoint y: 7, distance: 5.7
click at [355, 10] on span "unmute" at bounding box center [352, 10] width 19 height 6
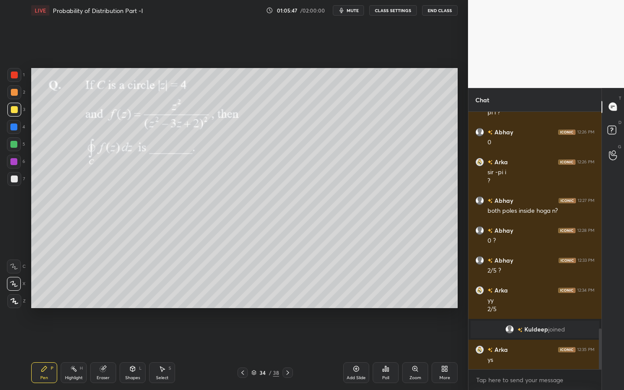
click at [379, 352] on div "Poll" at bounding box center [386, 372] width 26 height 21
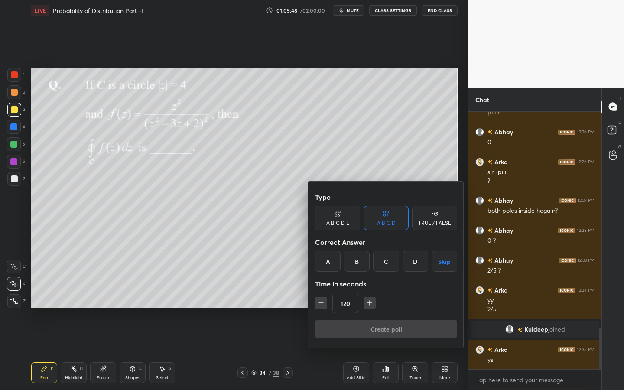
click at [370, 304] on icon "button" at bounding box center [370, 303] width 9 height 9
drag, startPoint x: 370, startPoint y: 304, endPoint x: 415, endPoint y: 281, distance: 50.8
click at [370, 304] on icon "button" at bounding box center [370, 303] width 9 height 9
type input "165"
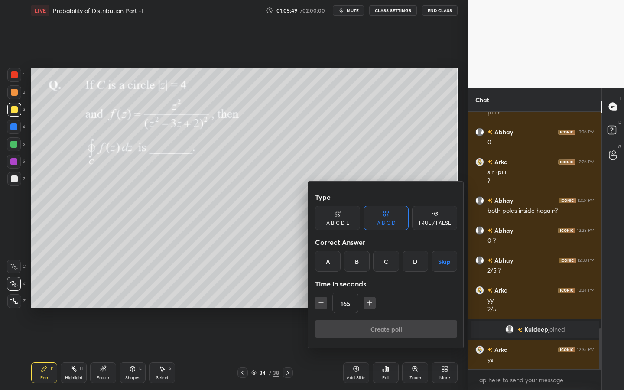
click at [447, 261] on button "Skip" at bounding box center [445, 261] width 26 height 21
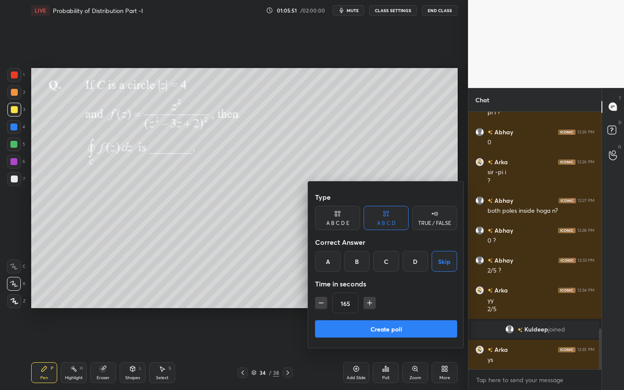
click at [418, 331] on button "Create poll" at bounding box center [386, 328] width 142 height 17
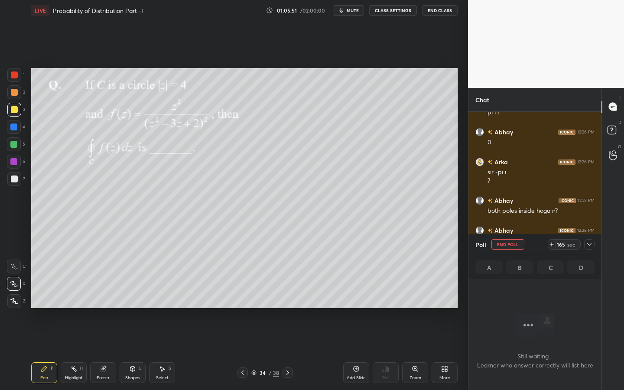
scroll to position [231, 131]
drag, startPoint x: 351, startPoint y: 8, endPoint x: 356, endPoint y: 9, distance: 5.2
click at [355, 9] on span "mute" at bounding box center [353, 10] width 12 height 6
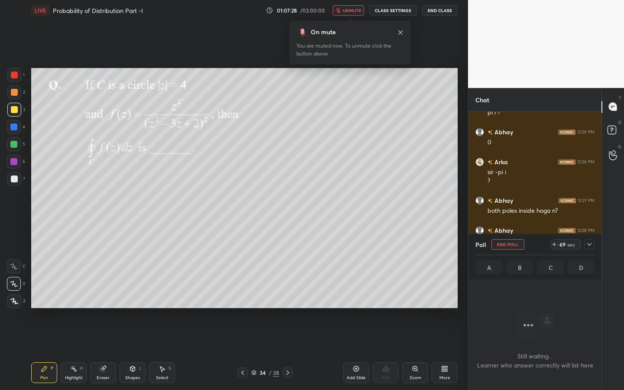
drag, startPoint x: 354, startPoint y: 12, endPoint x: 363, endPoint y: 3, distance: 12.6
click at [353, 10] on span "unmute" at bounding box center [352, 10] width 19 height 6
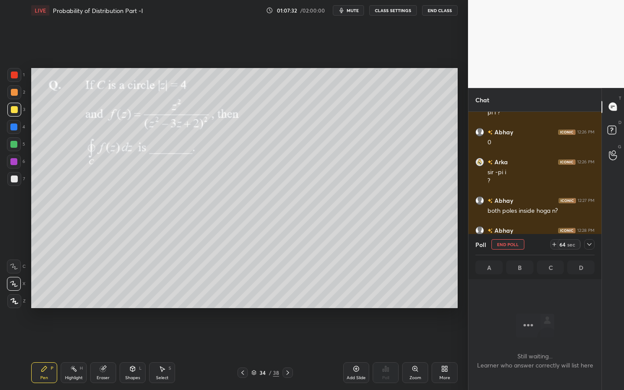
click at [353, 11] on span "mute" at bounding box center [353, 10] width 12 height 6
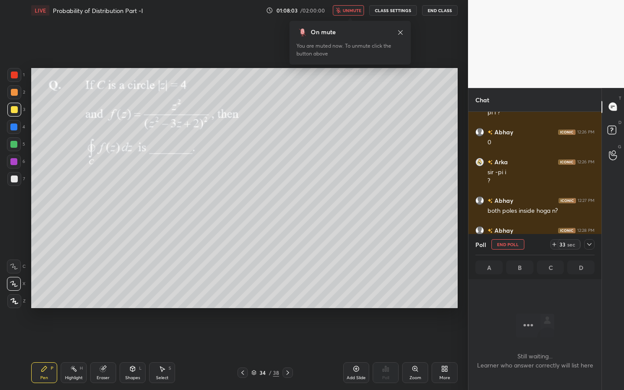
click at [357, 14] on button "unmute" at bounding box center [348, 10] width 31 height 10
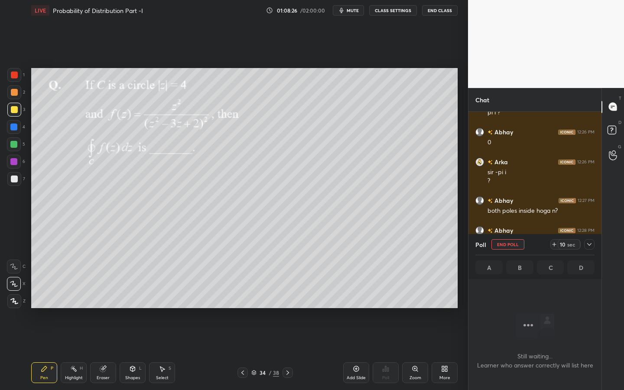
click at [509, 244] on button "End Poll" at bounding box center [508, 244] width 33 height 10
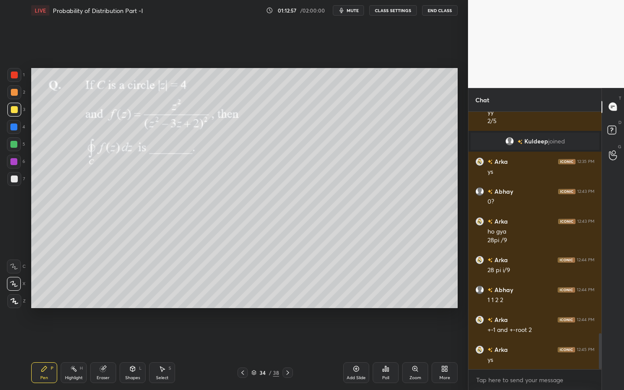
scroll to position [1585, 0]
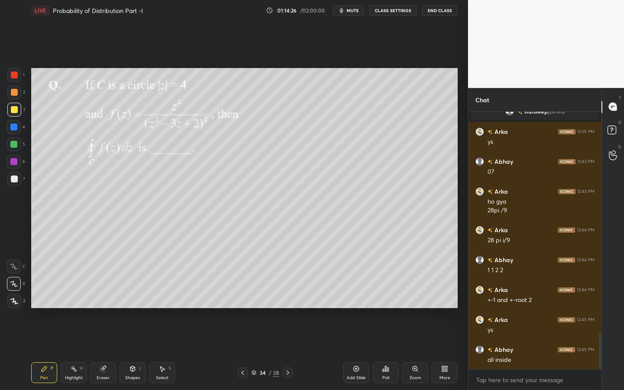
click at [13, 163] on div at bounding box center [13, 161] width 7 height 7
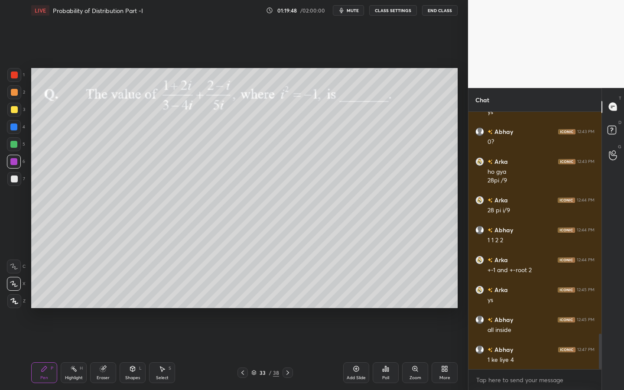
click at [352, 13] on span "mute" at bounding box center [353, 10] width 12 height 6
drag, startPoint x: 358, startPoint y: 12, endPoint x: 367, endPoint y: 5, distance: 11.8
click at [359, 10] on span "unmute" at bounding box center [352, 10] width 19 height 6
click at [349, 12] on span "mute" at bounding box center [353, 10] width 12 height 6
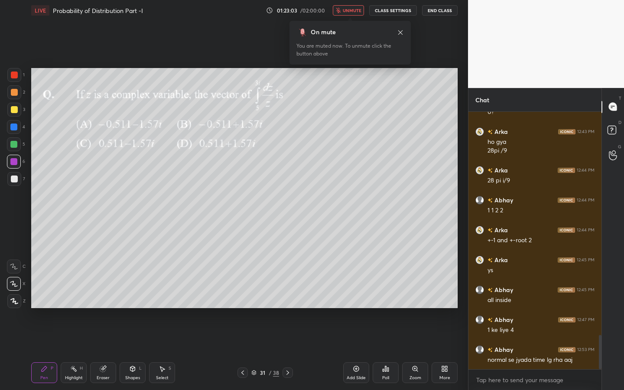
scroll to position [1675, 0]
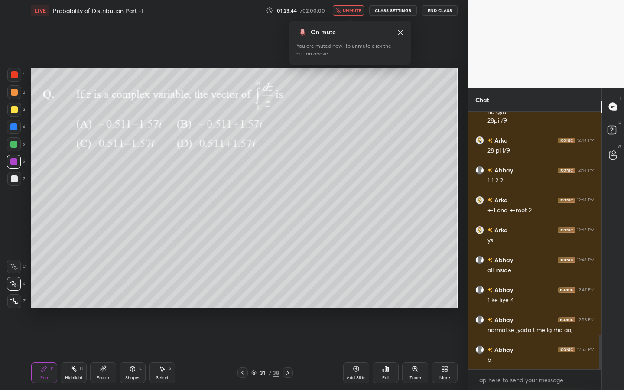
drag, startPoint x: 352, startPoint y: 15, endPoint x: 356, endPoint y: 12, distance: 4.6
click at [352, 16] on body "1 2 3 4 5 6 7 C X Z C X Z E E Erase all H H LIVE Probability of Distribution Pa…" at bounding box center [312, 195] width 624 height 390
click at [354, 13] on button "unmute" at bounding box center [348, 10] width 31 height 10
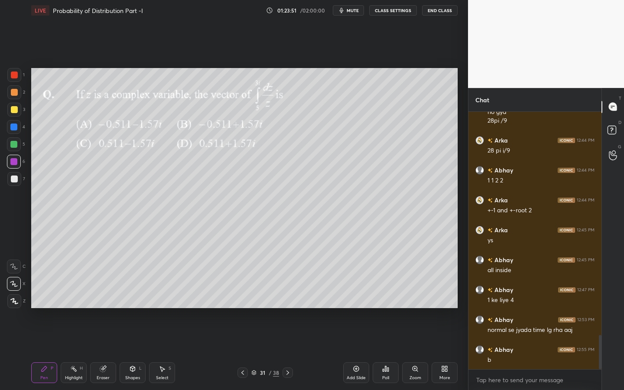
drag, startPoint x: 101, startPoint y: 378, endPoint x: 124, endPoint y: 321, distance: 61.2
click at [101, 352] on div "Eraser" at bounding box center [103, 378] width 13 height 4
click at [42, 352] on div "Pen P" at bounding box center [44, 372] width 26 height 21
drag, startPoint x: 8, startPoint y: 180, endPoint x: 23, endPoint y: 171, distance: 18.1
click at [8, 180] on div at bounding box center [14, 179] width 14 height 14
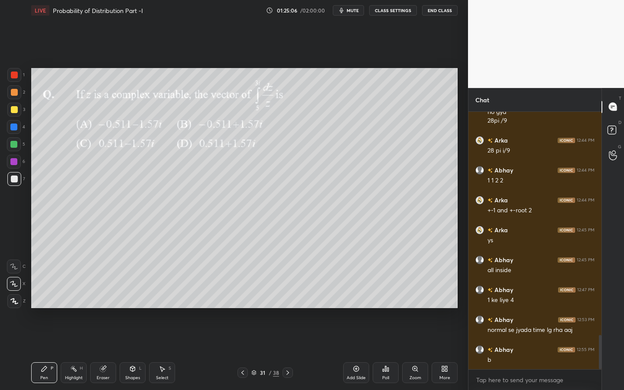
click at [242, 352] on icon at bounding box center [242, 372] width 7 height 7
click at [245, 352] on icon at bounding box center [242, 372] width 7 height 7
click at [243, 352] on icon at bounding box center [242, 372] width 7 height 7
click at [244, 352] on icon at bounding box center [242, 372] width 7 height 7
click at [245, 352] on icon at bounding box center [242, 372] width 7 height 7
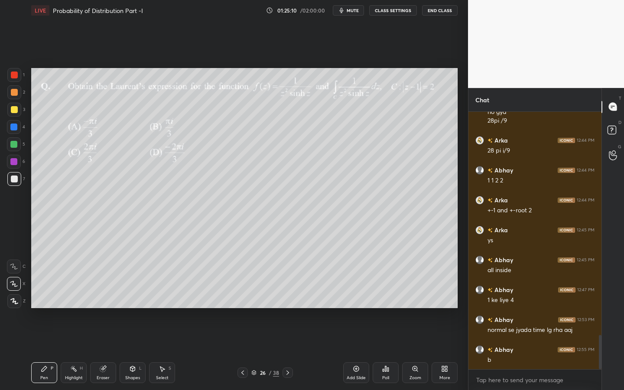
click at [247, 352] on div at bounding box center [243, 373] width 10 height 10
click at [248, 352] on div at bounding box center [243, 373] width 10 height 10
click at [249, 352] on div "23 / 38" at bounding box center [266, 373] width 56 height 10
click at [245, 352] on icon at bounding box center [242, 372] width 7 height 7
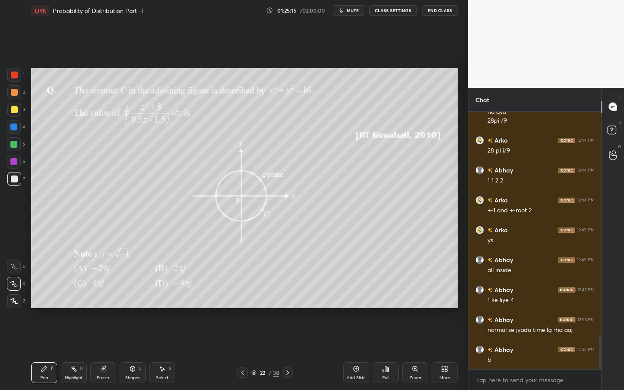
click at [243, 352] on icon at bounding box center [242, 372] width 7 height 7
click at [242, 352] on icon at bounding box center [242, 372] width 7 height 7
click at [243, 352] on icon at bounding box center [242, 372] width 7 height 7
click at [244, 352] on icon at bounding box center [242, 372] width 7 height 7
click at [243, 352] on icon at bounding box center [242, 372] width 7 height 7
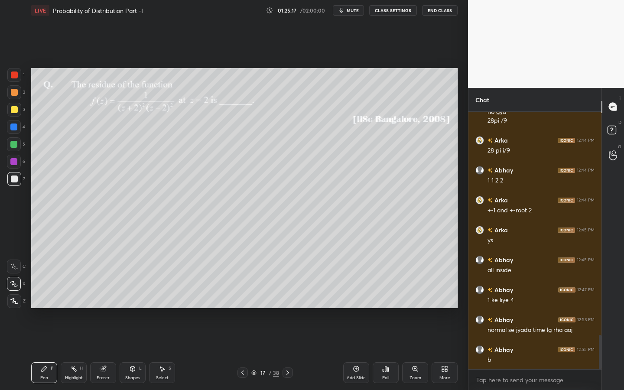
click at [244, 352] on icon at bounding box center [242, 372] width 7 height 7
click at [287, 352] on icon at bounding box center [287, 372] width 7 height 7
click at [245, 352] on icon at bounding box center [242, 372] width 7 height 7
click at [246, 352] on div at bounding box center [243, 373] width 10 height 10
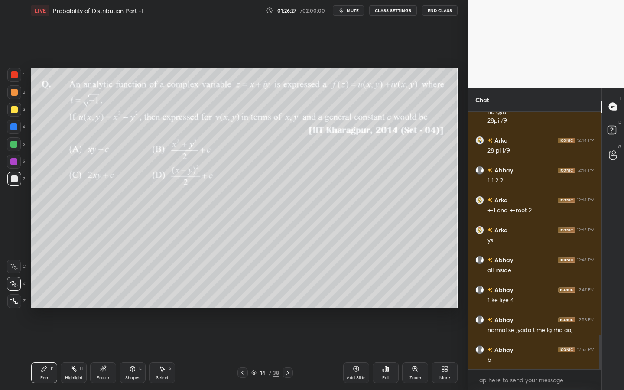
drag, startPoint x: 253, startPoint y: 374, endPoint x: 259, endPoint y: 371, distance: 7.0
click at [254, 352] on icon at bounding box center [253, 372] width 5 height 5
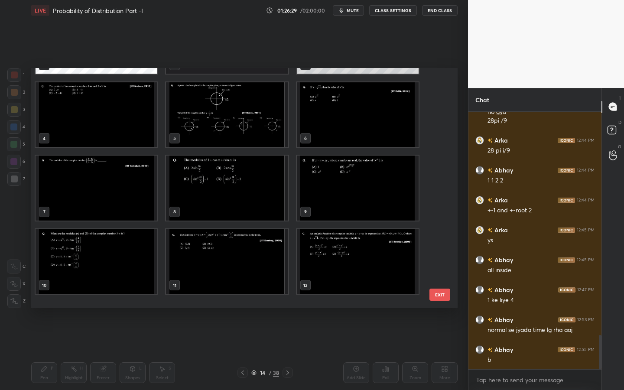
scroll to position [0, 0]
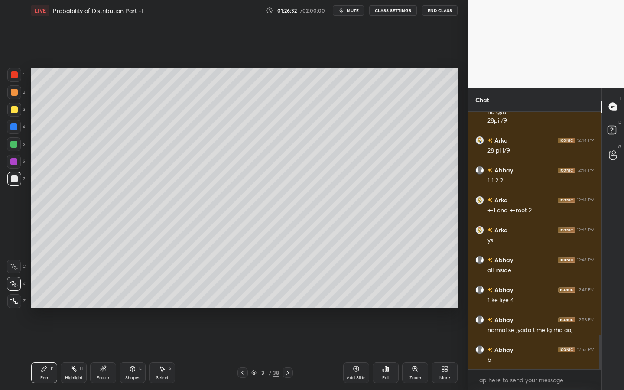
click at [14, 108] on div at bounding box center [14, 109] width 7 height 7
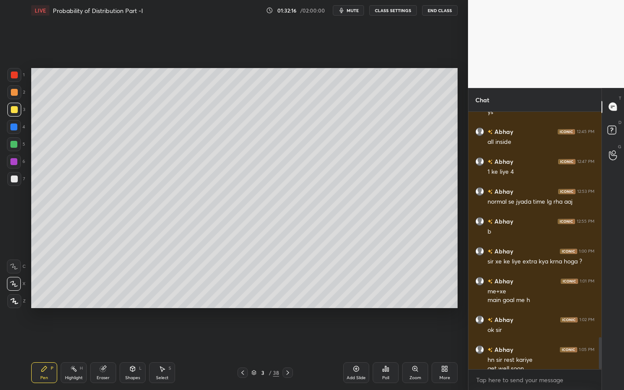
scroll to position [1812, 0]
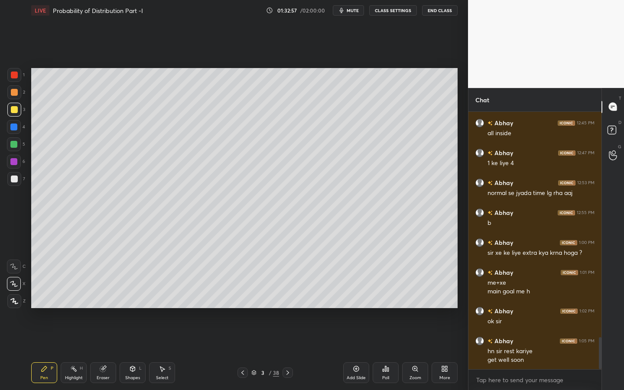
click at [348, 13] on button "mute" at bounding box center [348, 10] width 31 height 10
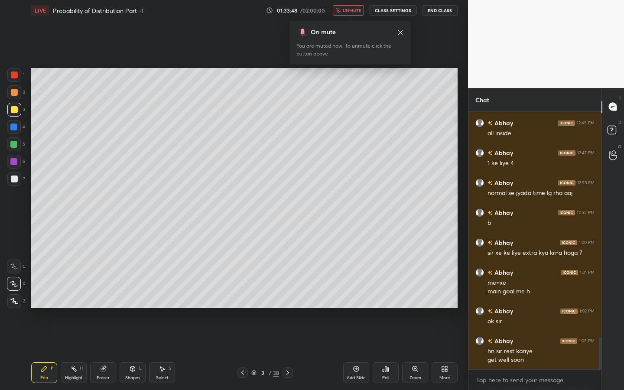
click at [445, 13] on button "End Class" at bounding box center [440, 10] width 36 height 10
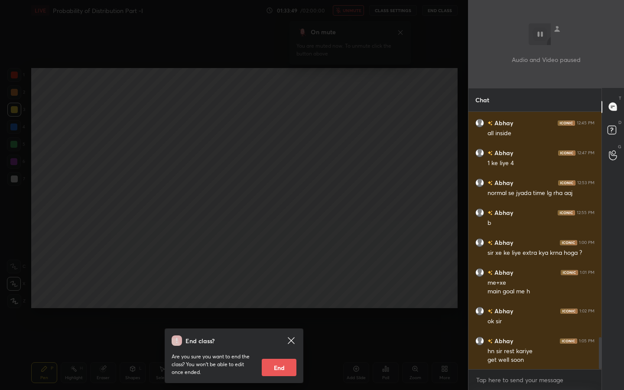
click at [272, 352] on button "End" at bounding box center [279, 367] width 35 height 17
type textarea "x"
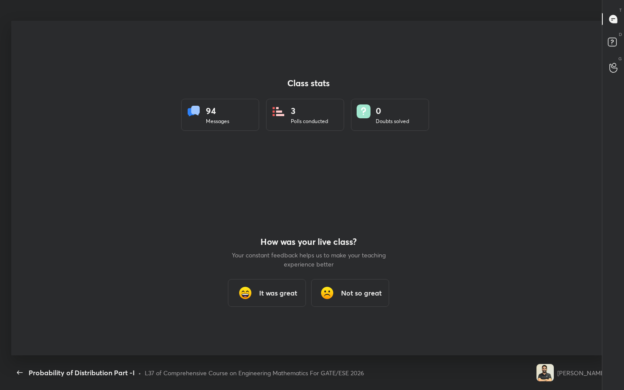
scroll to position [0, 0]
click at [278, 309] on div "How was your live class? Your constant feedback helps us to make your teaching …" at bounding box center [309, 271] width 156 height 167
click at [278, 273] on div "How was your live class? Your constant feedback helps us to make your teaching …" at bounding box center [309, 271] width 156 height 167
click at [278, 287] on div "It was great" at bounding box center [267, 293] width 78 height 28
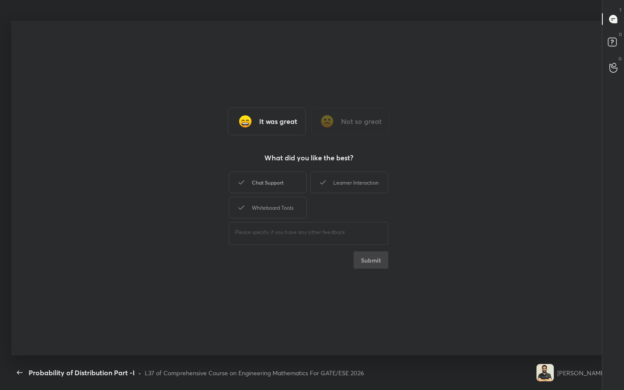
click at [286, 179] on div "Chat Support" at bounding box center [268, 183] width 78 height 22
click at [292, 219] on div "Chat Support Learner Interaction Whiteboard Tools" at bounding box center [309, 195] width 160 height 50
click at [292, 206] on div "Whiteboard Tools" at bounding box center [268, 208] width 78 height 22
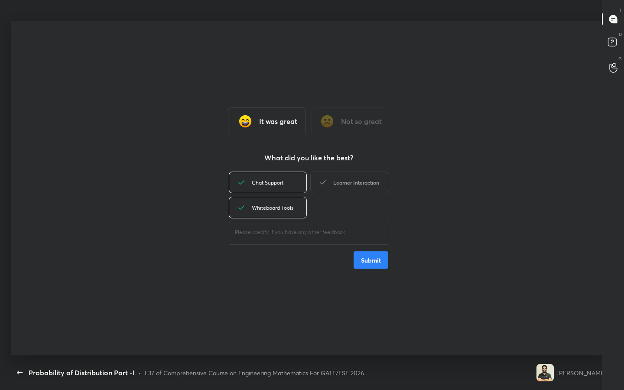
click at [340, 186] on div "Learner Interaction" at bounding box center [349, 183] width 78 height 22
click at [365, 260] on button "Submit" at bounding box center [371, 259] width 35 height 17
